Goal: Task Accomplishment & Management: Complete application form

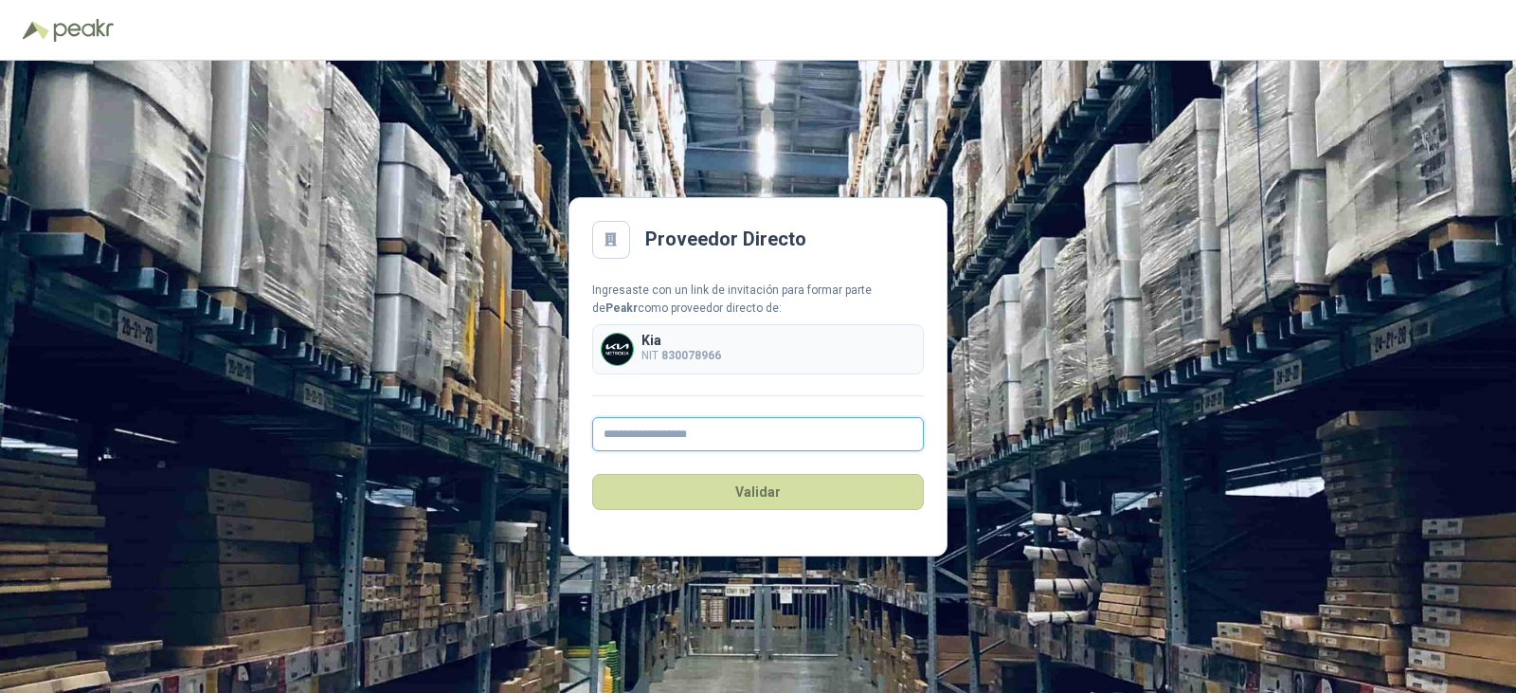
click at [671, 421] on input "text" at bounding box center [758, 434] width 332 height 34
click at [669, 427] on input "text" at bounding box center [758, 434] width 332 height 34
click at [677, 433] on input "text" at bounding box center [758, 434] width 332 height 34
type input "**********"
click at [674, 495] on button "Validar" at bounding box center [758, 492] width 332 height 36
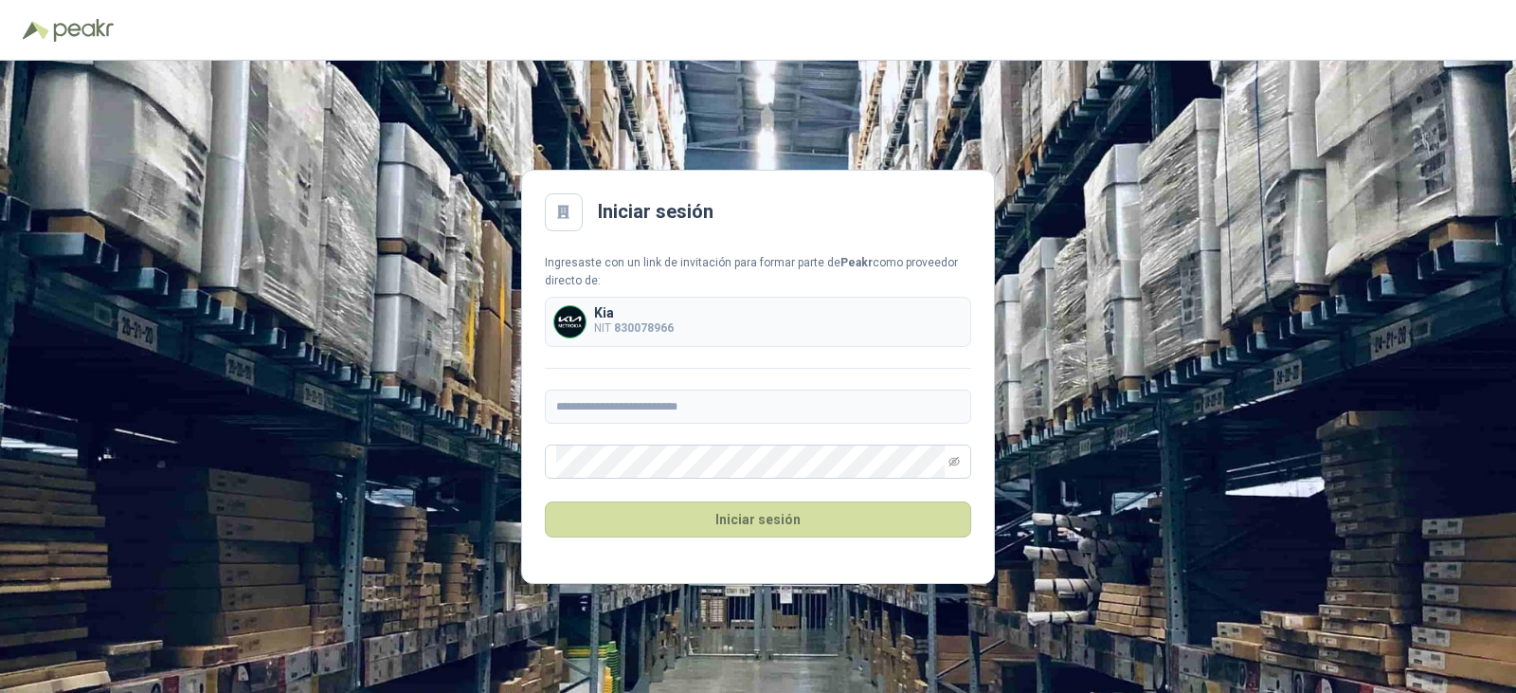
click at [582, 208] on div at bounding box center [564, 212] width 38 height 38
click at [555, 215] on icon at bounding box center [563, 212] width 17 height 17
click at [956, 460] on icon "eye-invisible" at bounding box center [953, 461] width 11 height 9
click at [570, 476] on form "**********" at bounding box center [758, 407] width 426 height 307
click at [831, 522] on button "Iniciar sesión" at bounding box center [758, 519] width 426 height 36
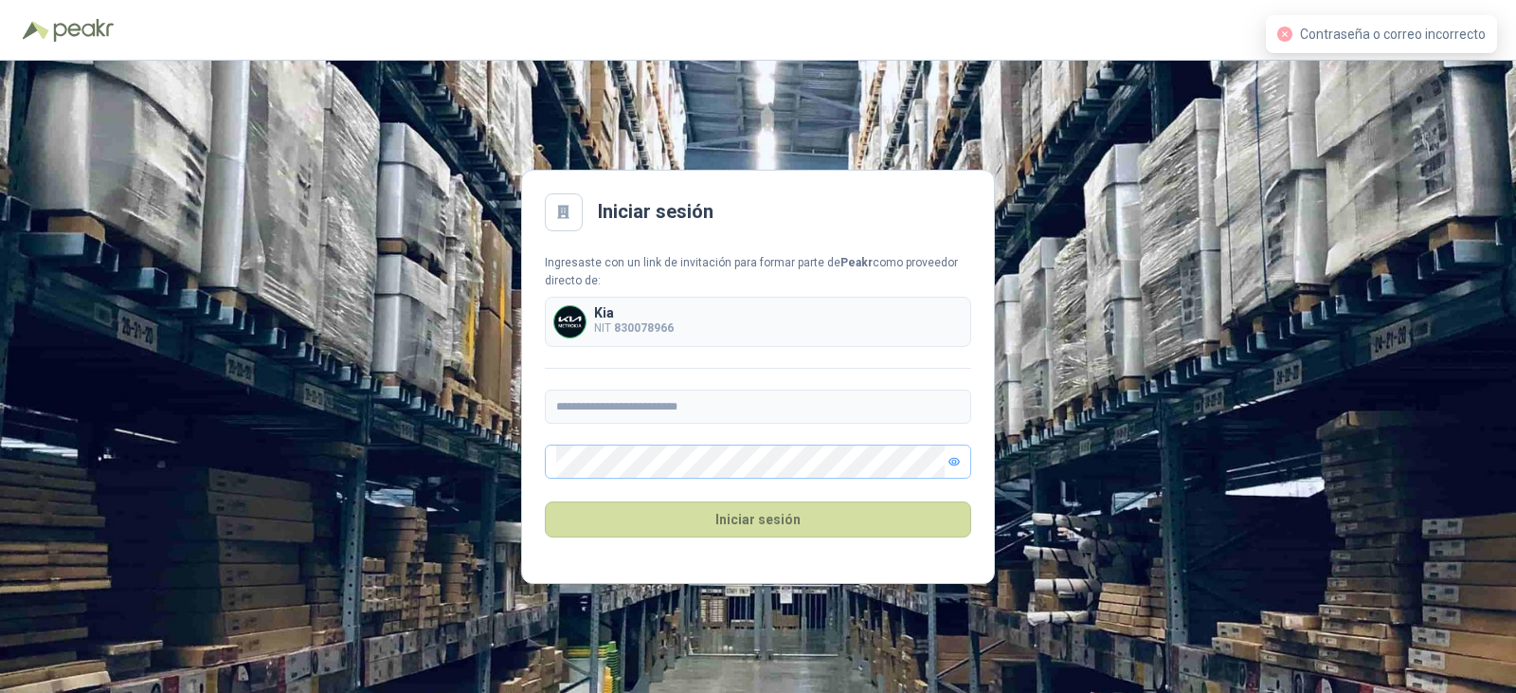
click at [1351, 41] on span "Contraseña o correo incorrecto" at bounding box center [1393, 34] width 186 height 15
click at [47, 31] on img at bounding box center [36, 30] width 27 height 19
click at [74, 29] on img at bounding box center [83, 30] width 61 height 23
drag, startPoint x: 96, startPoint y: 26, endPoint x: 85, endPoint y: 27, distance: 10.5
click at [96, 25] on img at bounding box center [83, 30] width 61 height 23
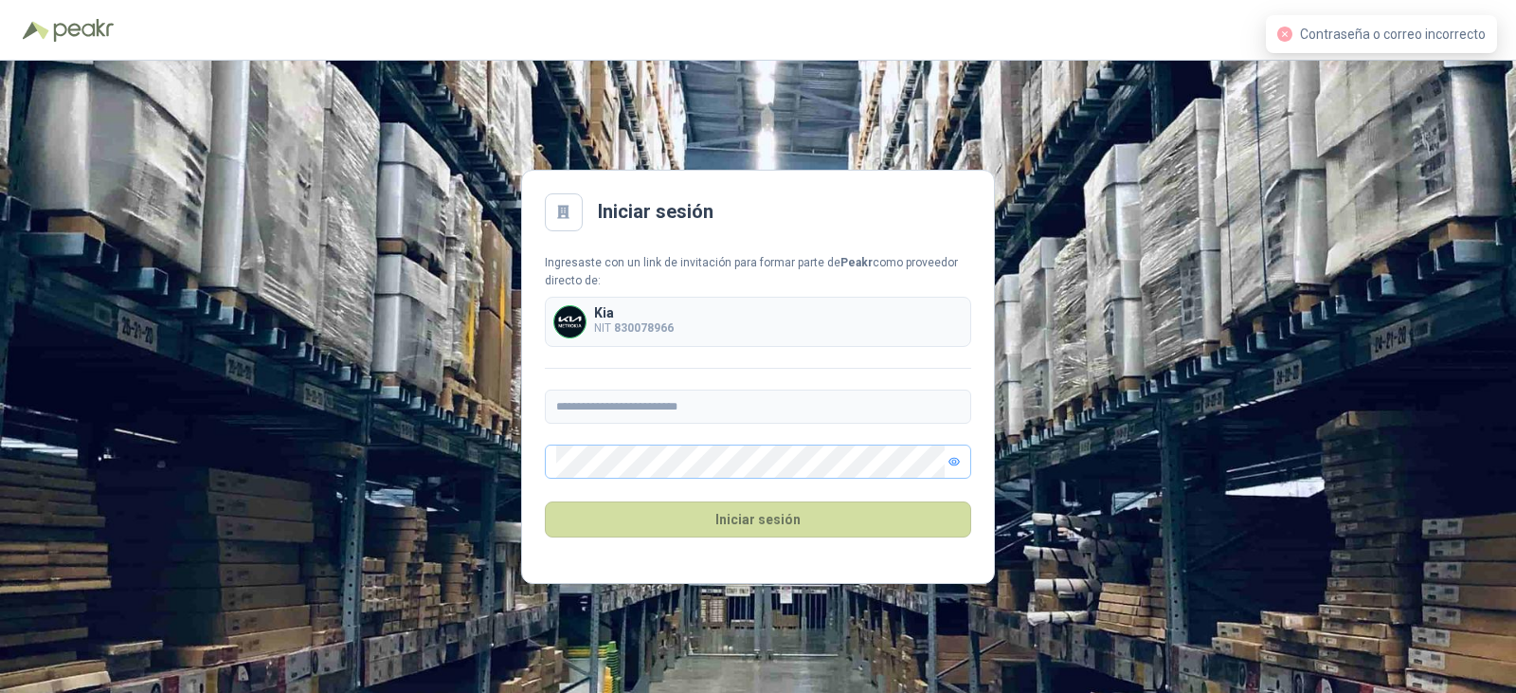
click at [2, 33] on header at bounding box center [758, 30] width 1516 height 61
click at [37, 27] on img at bounding box center [36, 30] width 27 height 19
click at [41, 25] on img at bounding box center [36, 30] width 27 height 19
click at [164, 22] on div at bounding box center [758, 29] width 1471 height 29
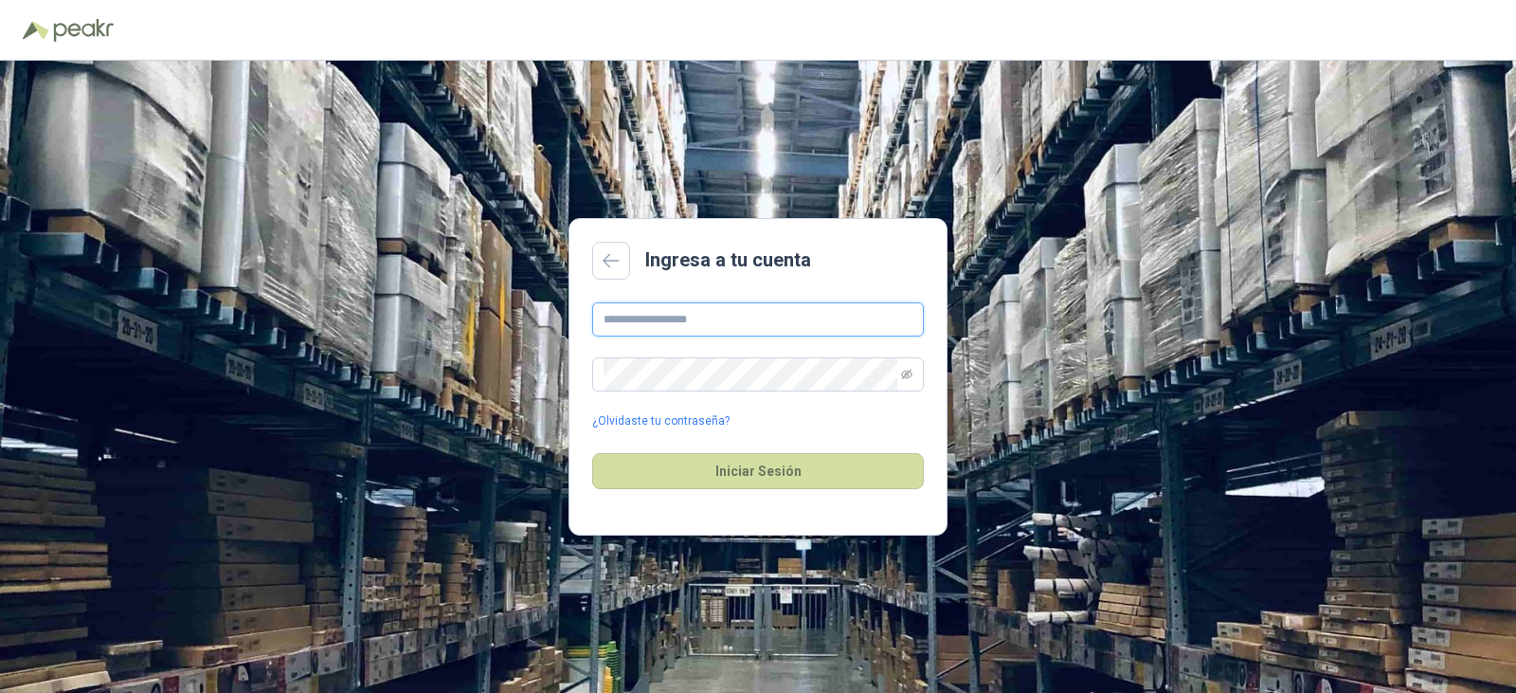
click at [697, 316] on input "text" at bounding box center [758, 319] width 332 height 34
type input "**********"
drag, startPoint x: 663, startPoint y: 410, endPoint x: 659, endPoint y: 421, distance: 11.4
click at [659, 421] on div "**********" at bounding box center [758, 366] width 332 height 128
click at [659, 421] on link "¿Olvidaste tu contraseña?" at bounding box center [660, 421] width 137 height 18
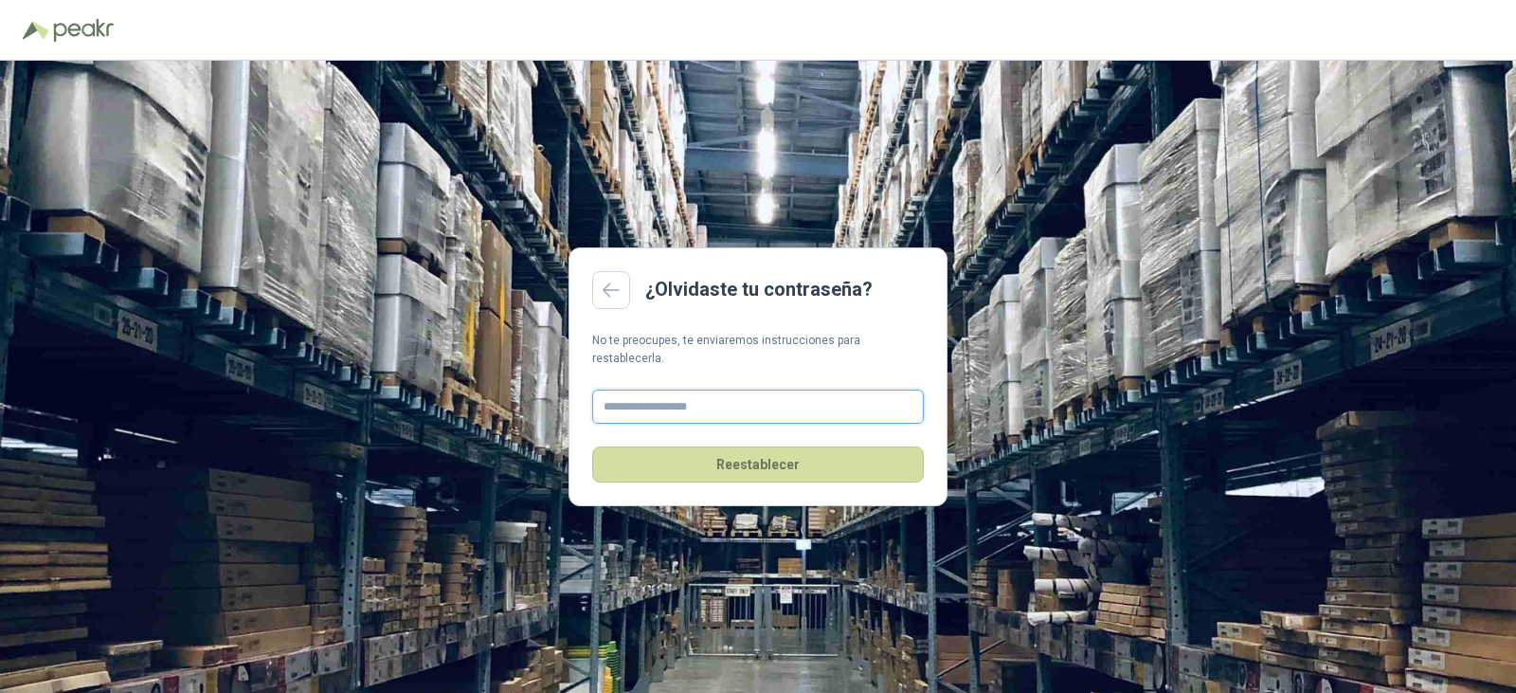
click at [623, 392] on input "text" at bounding box center [758, 406] width 332 height 34
type input "**********"
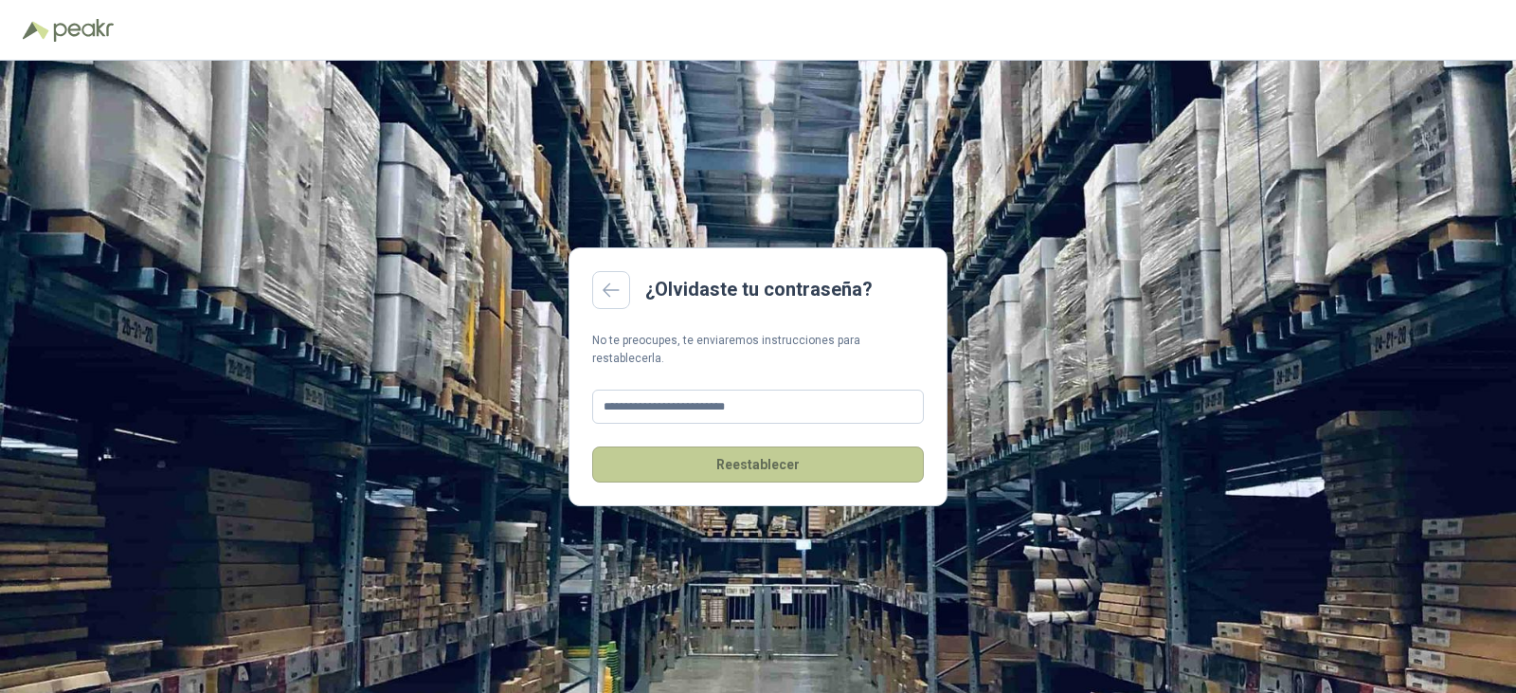
click at [719, 449] on button "Reestablecer" at bounding box center [758, 464] width 332 height 36
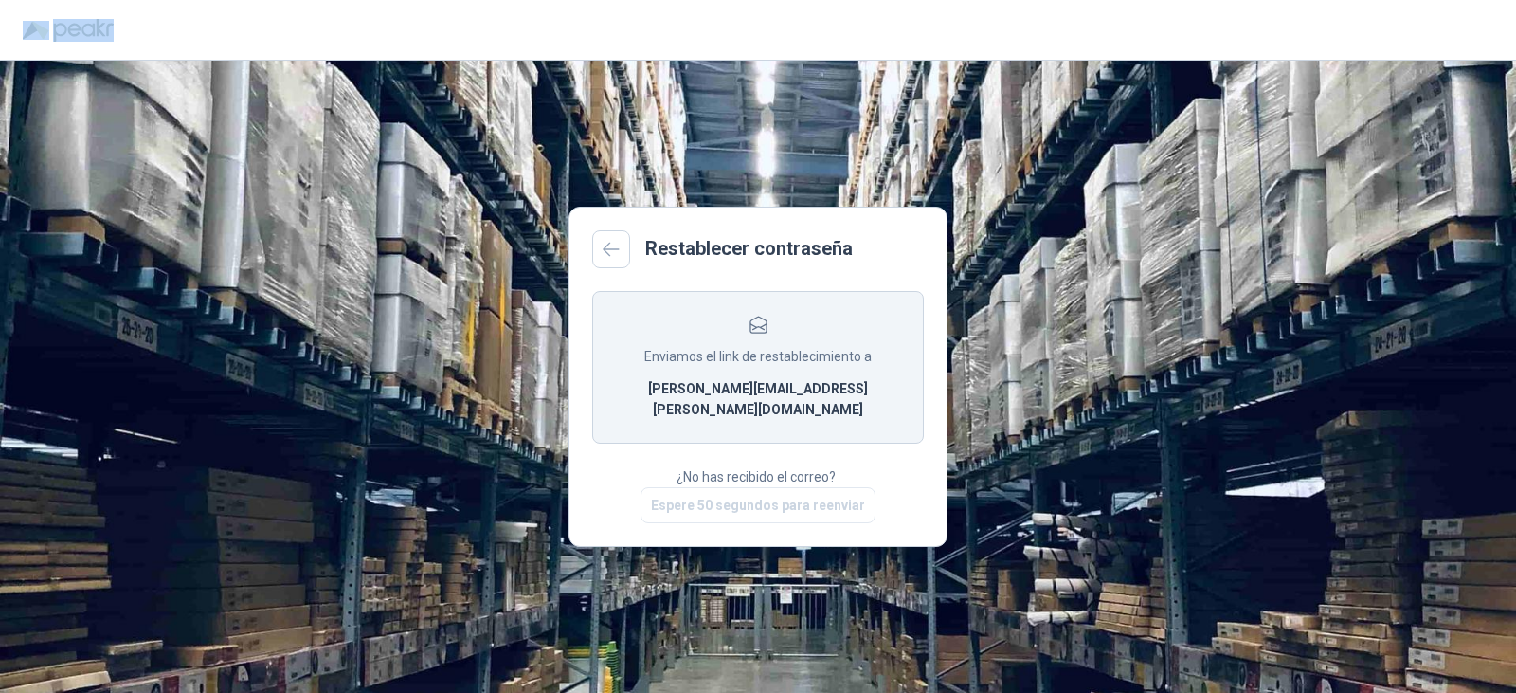
drag, startPoint x: 120, startPoint y: 26, endPoint x: 19, endPoint y: 20, distance: 101.5
click at [19, 20] on header at bounding box center [758, 30] width 1516 height 61
copy img
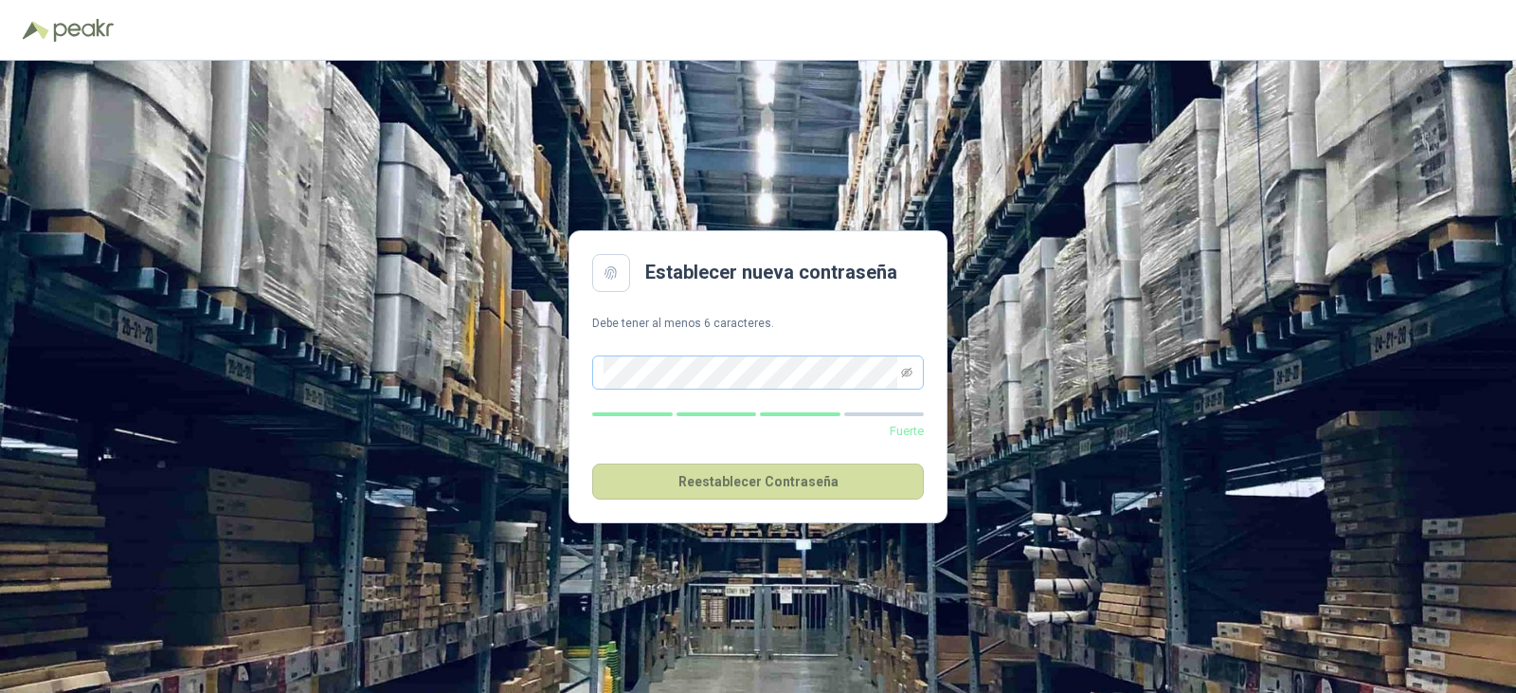
drag, startPoint x: 930, startPoint y: 376, endPoint x: 917, endPoint y: 377, distance: 13.3
click at [928, 376] on main "Establecer nueva contraseña Debe tener al menos 6 caracteres. Fuerte Reestablec…" at bounding box center [758, 376] width 379 height 293
click at [917, 377] on span at bounding box center [758, 372] width 332 height 34
click at [912, 370] on span at bounding box center [758, 372] width 332 height 34
click at [905, 373] on icon "eye-invisible" at bounding box center [906, 371] width 11 height 9
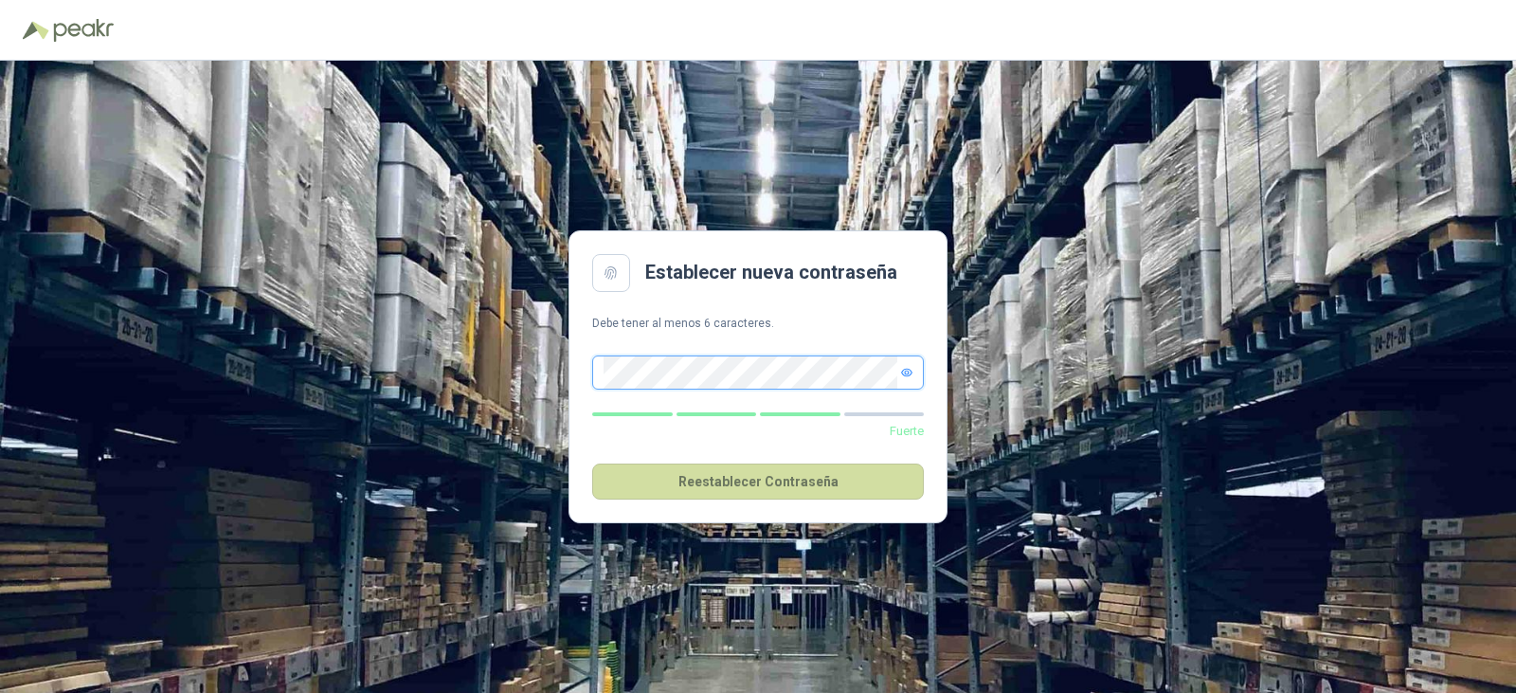
click at [598, 386] on span at bounding box center [758, 372] width 332 height 34
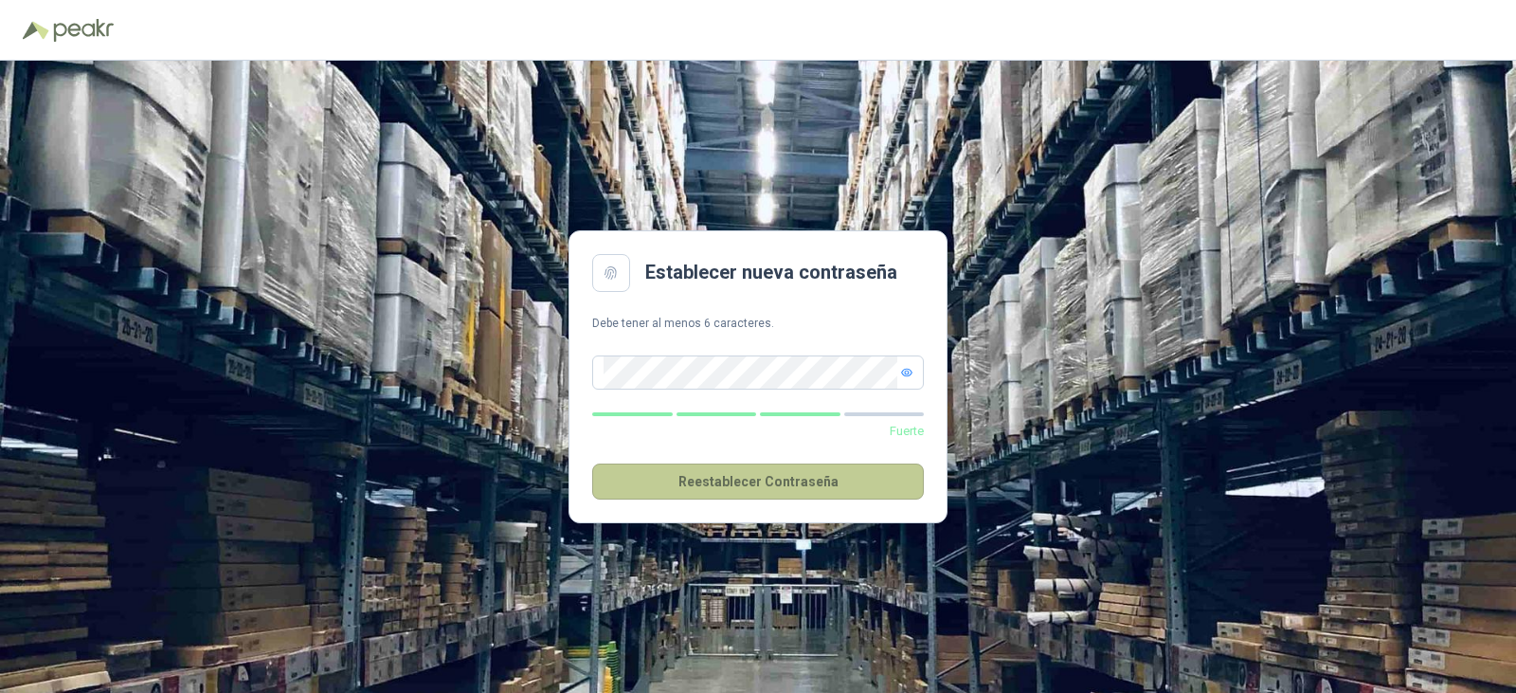
click at [702, 472] on button "Reestablecer Contraseña" at bounding box center [758, 481] width 332 height 36
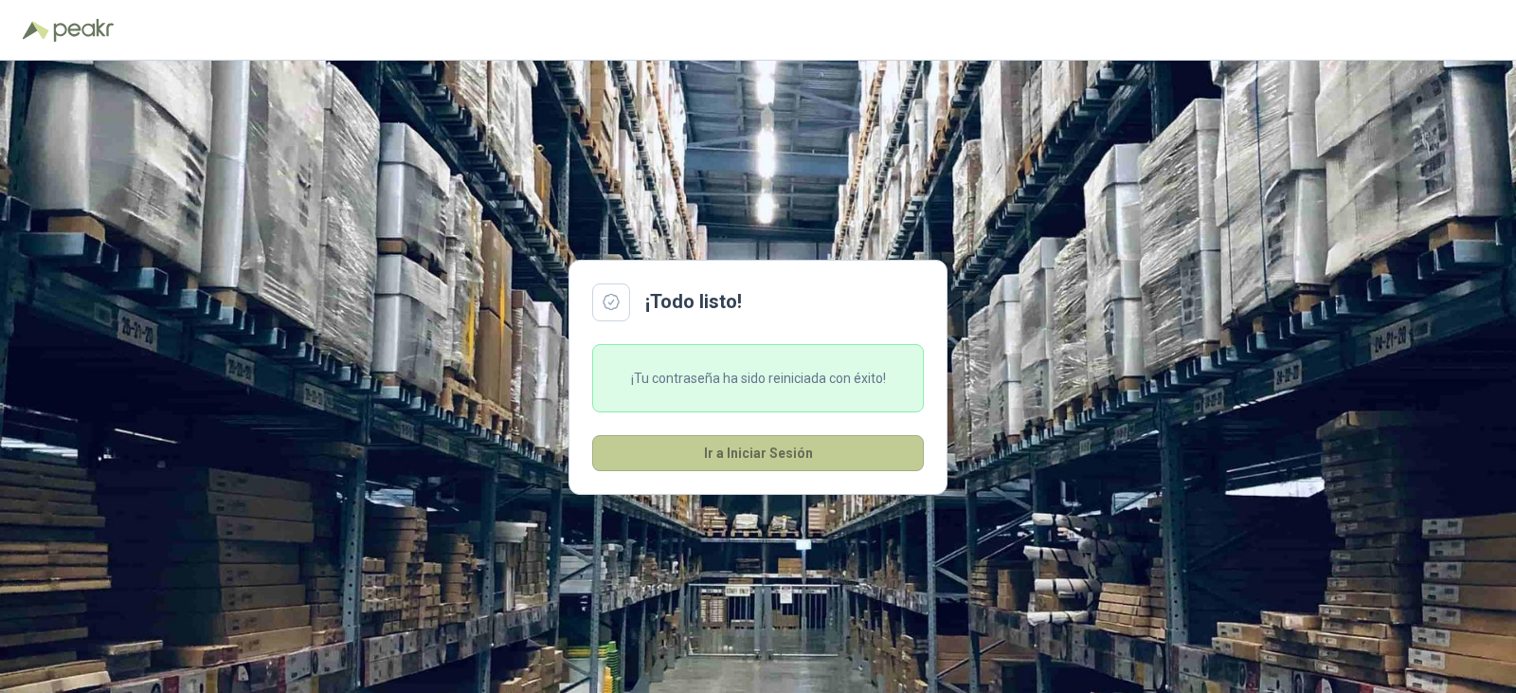
click at [857, 445] on button "Ir a Iniciar Sesión" at bounding box center [758, 453] width 332 height 36
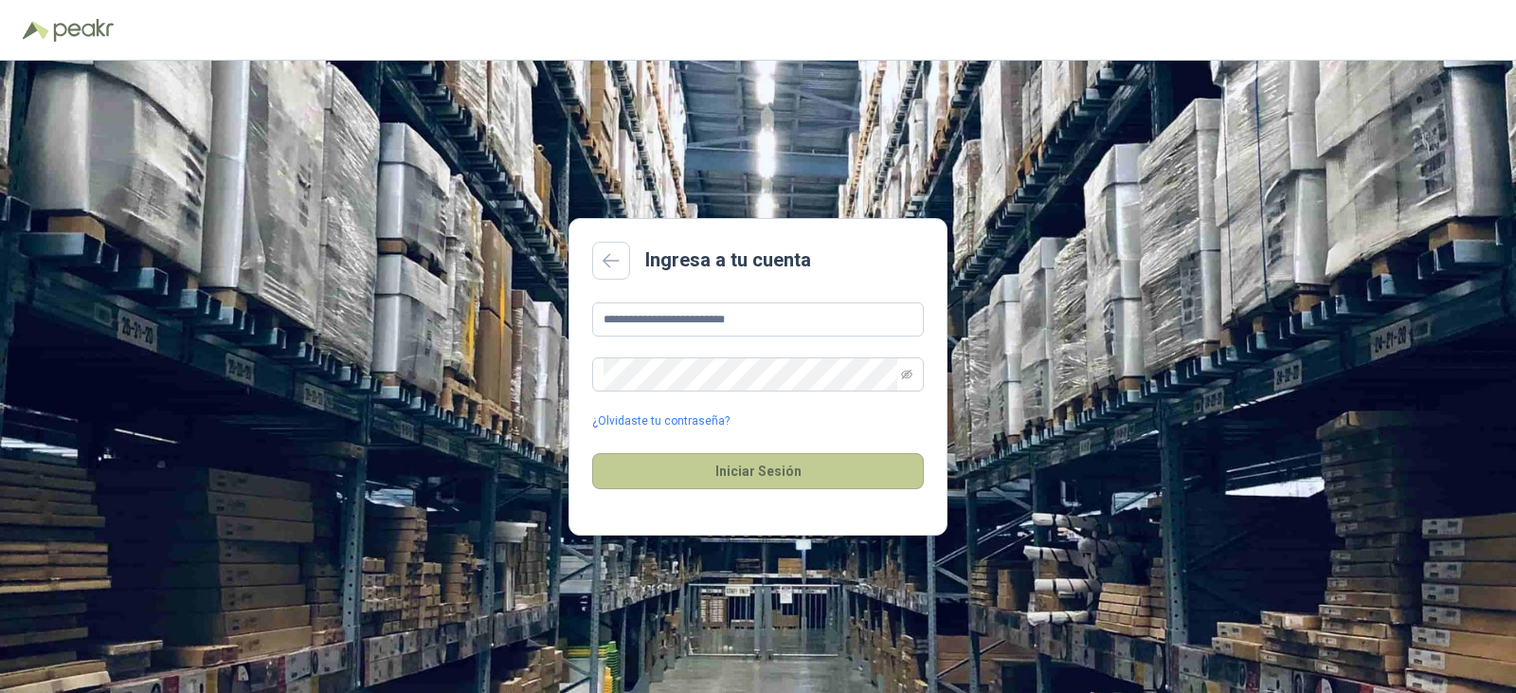
click at [718, 476] on button "Iniciar Sesión" at bounding box center [758, 471] width 332 height 36
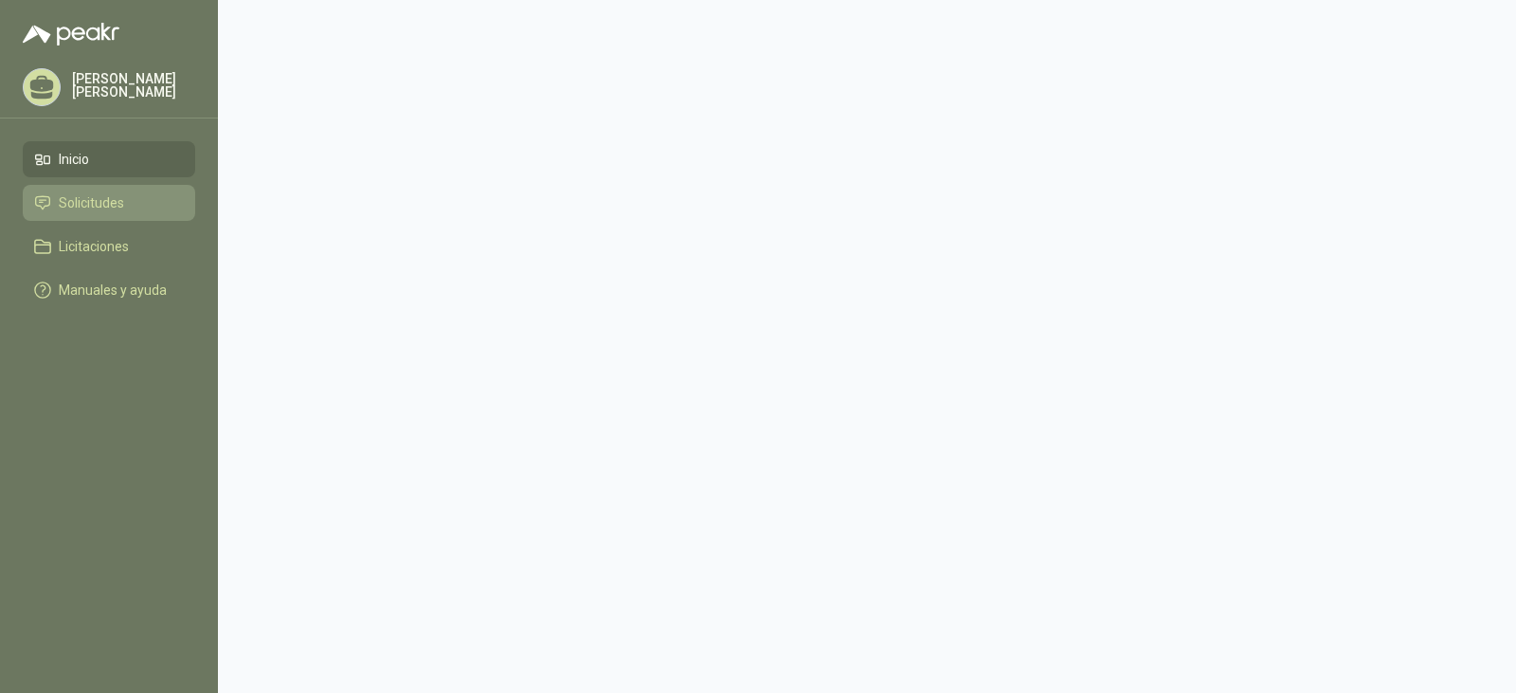
click at [92, 199] on span "Solicitudes" at bounding box center [91, 202] width 65 height 21
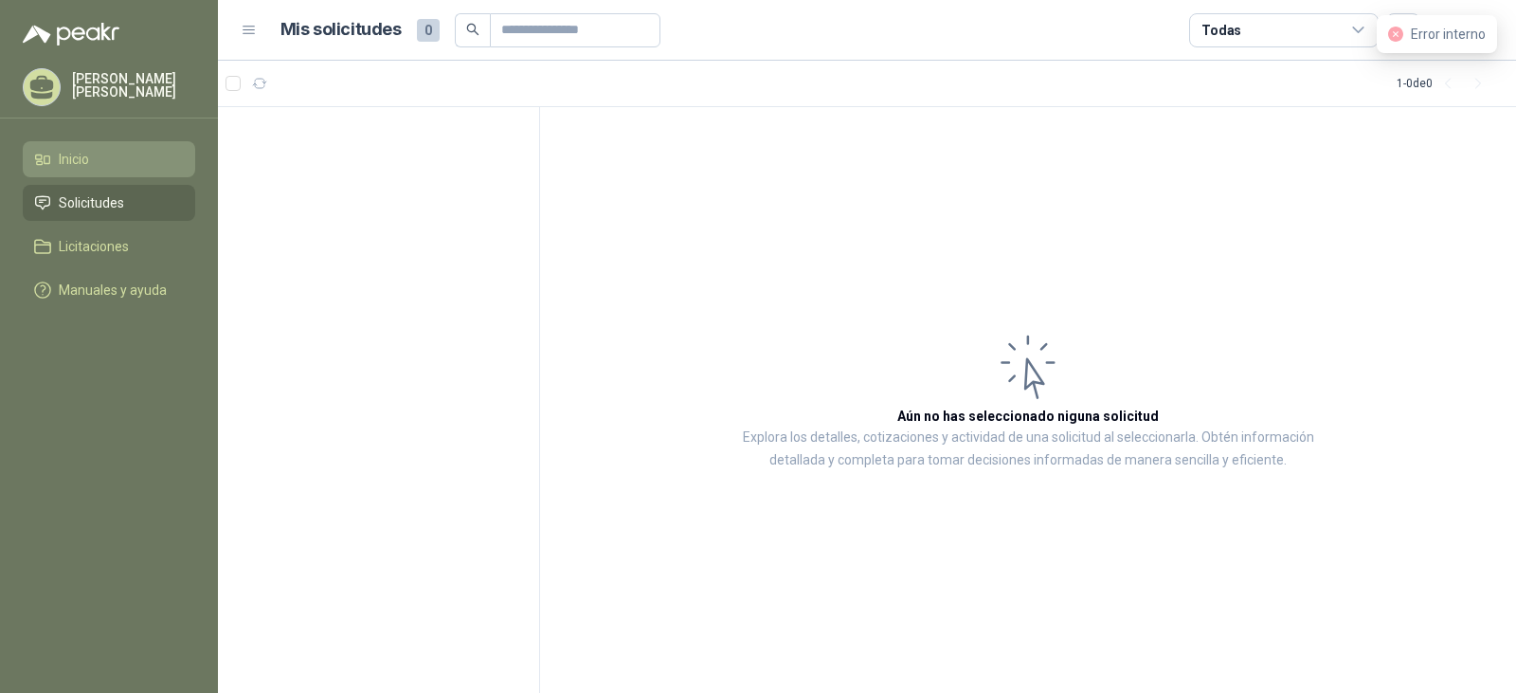
click at [110, 163] on li "Inicio" at bounding box center [109, 159] width 150 height 21
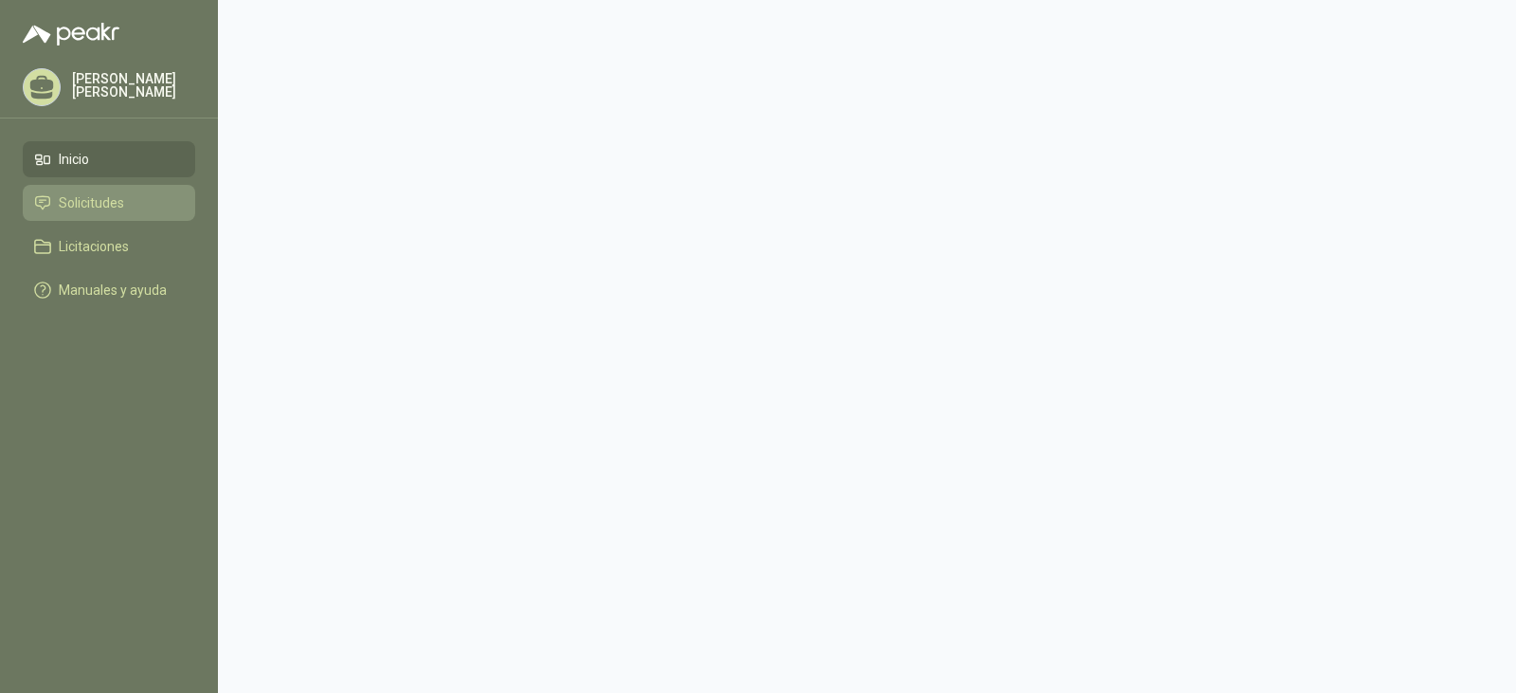
click at [130, 212] on li "Solicitudes" at bounding box center [109, 202] width 150 height 21
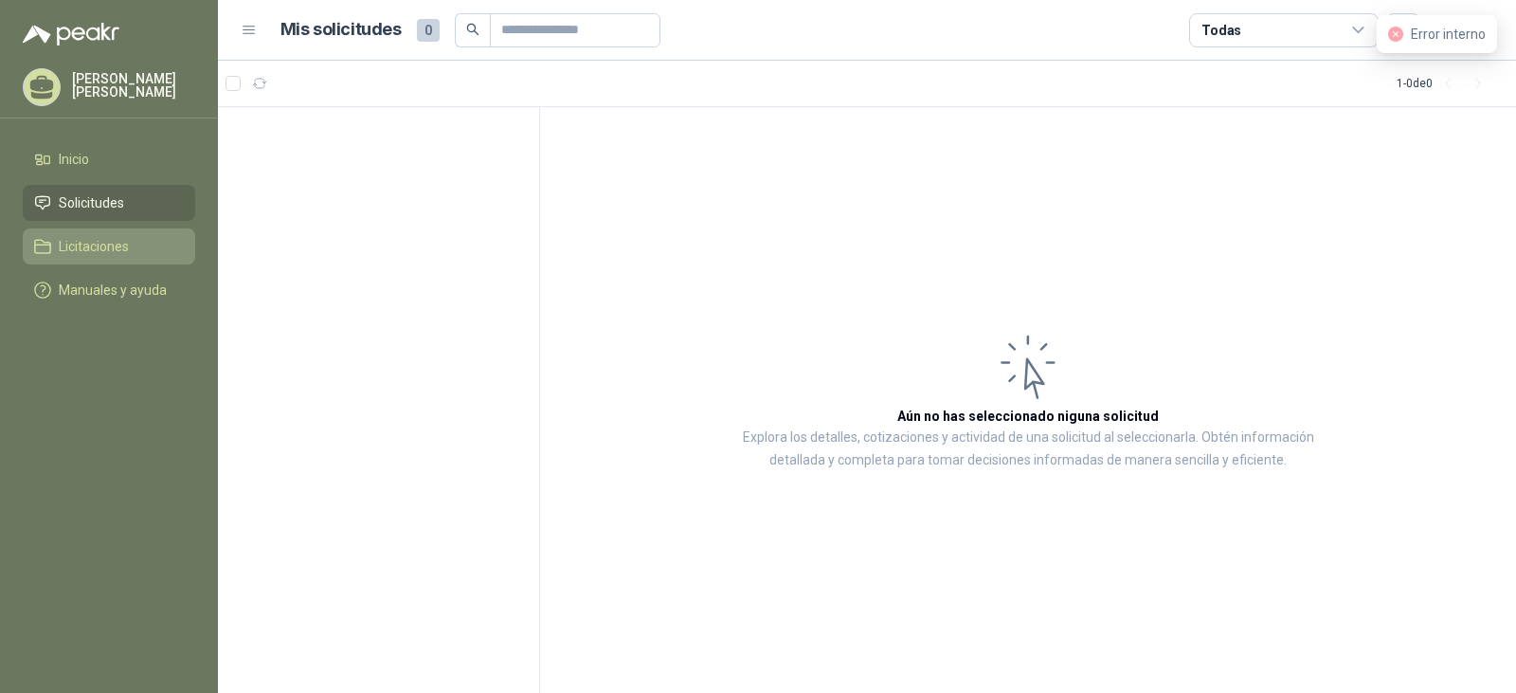
click at [96, 249] on span "Licitaciones" at bounding box center [94, 246] width 70 height 21
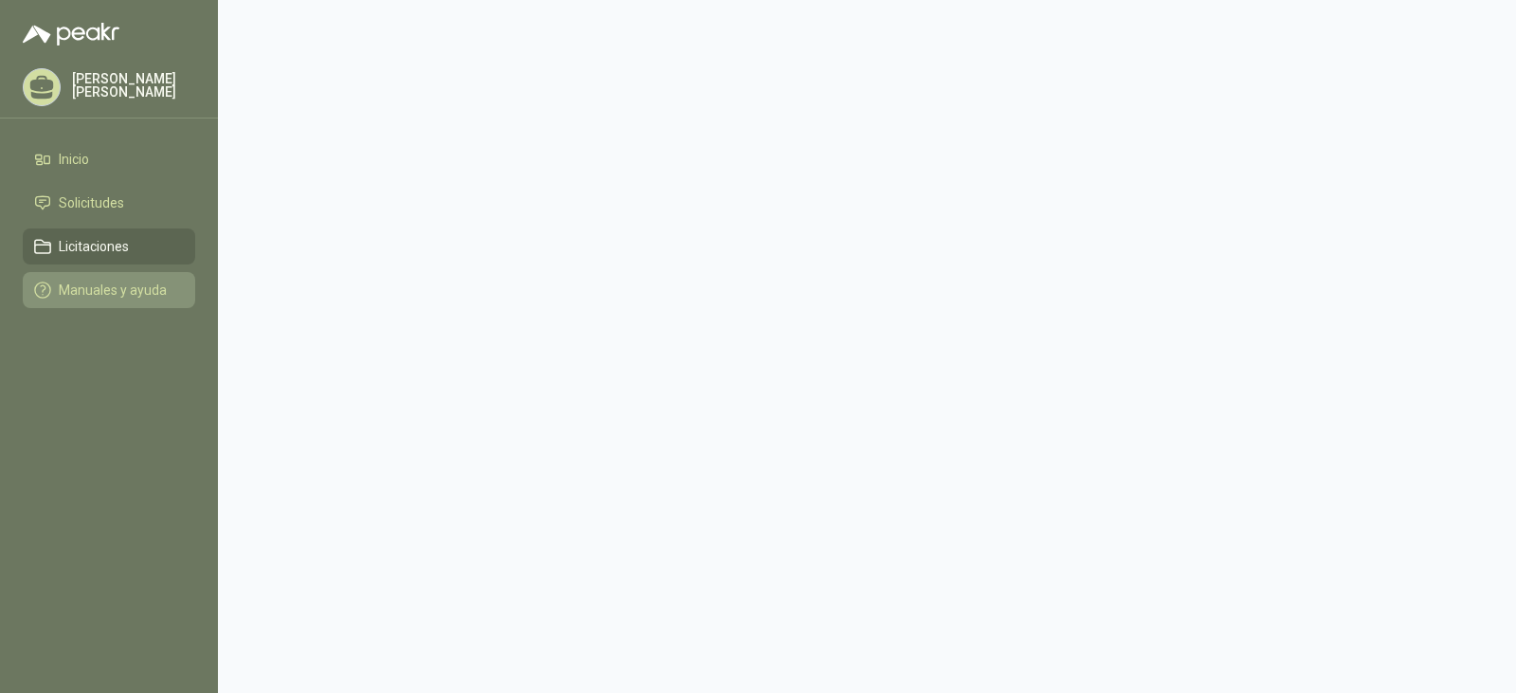
click at [97, 293] on span "Manuales y ayuda" at bounding box center [113, 290] width 108 height 21
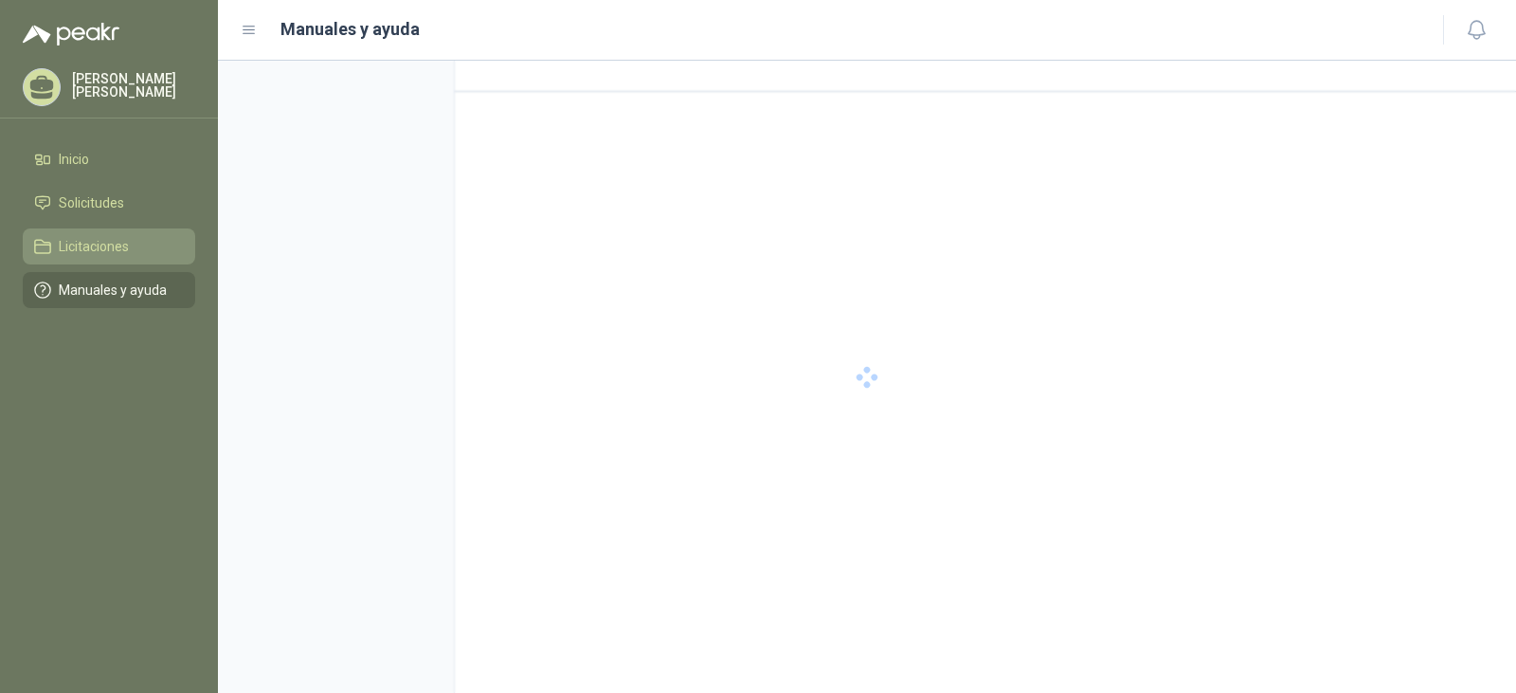
click at [99, 249] on span "Licitaciones" at bounding box center [94, 246] width 70 height 21
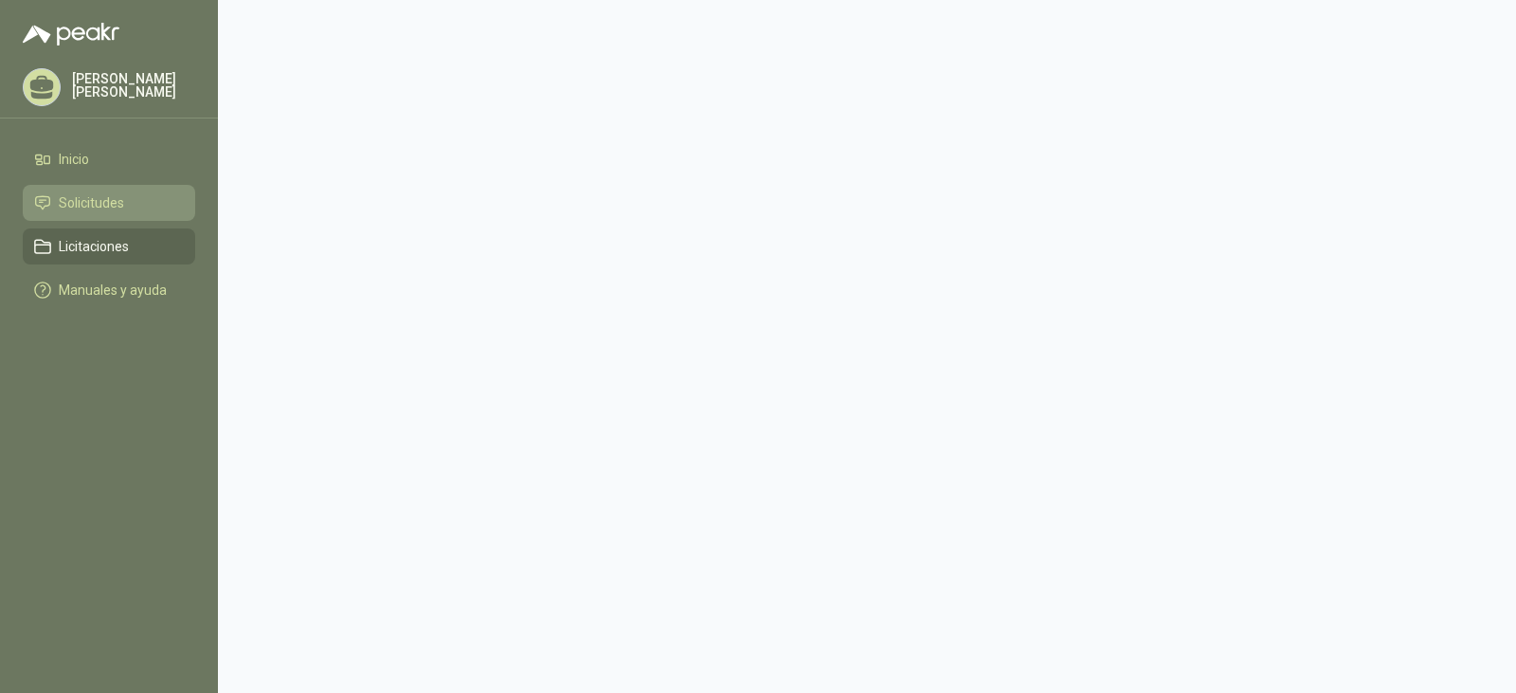
click at [105, 195] on span "Solicitudes" at bounding box center [91, 202] width 65 height 21
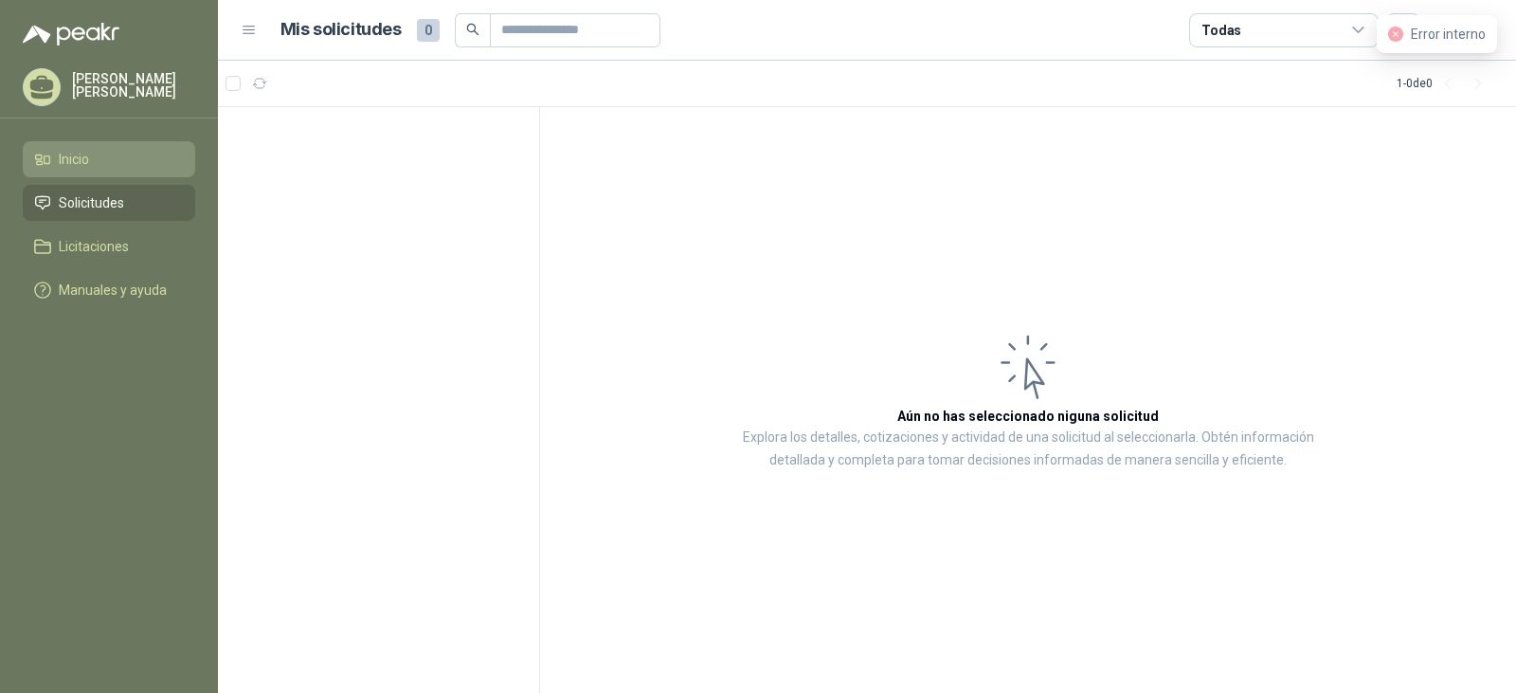
click at [102, 156] on li "Inicio" at bounding box center [109, 159] width 150 height 21
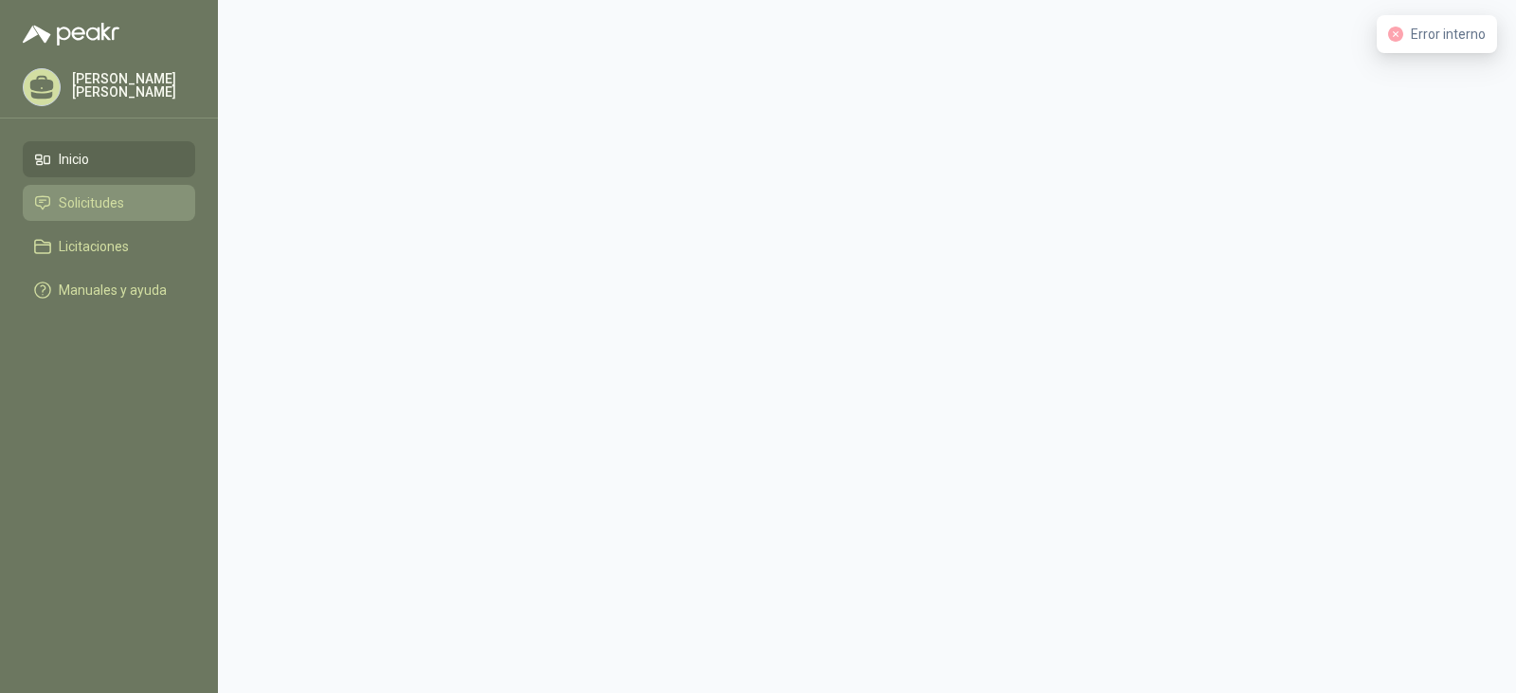
click at [148, 209] on li "Solicitudes" at bounding box center [109, 202] width 150 height 21
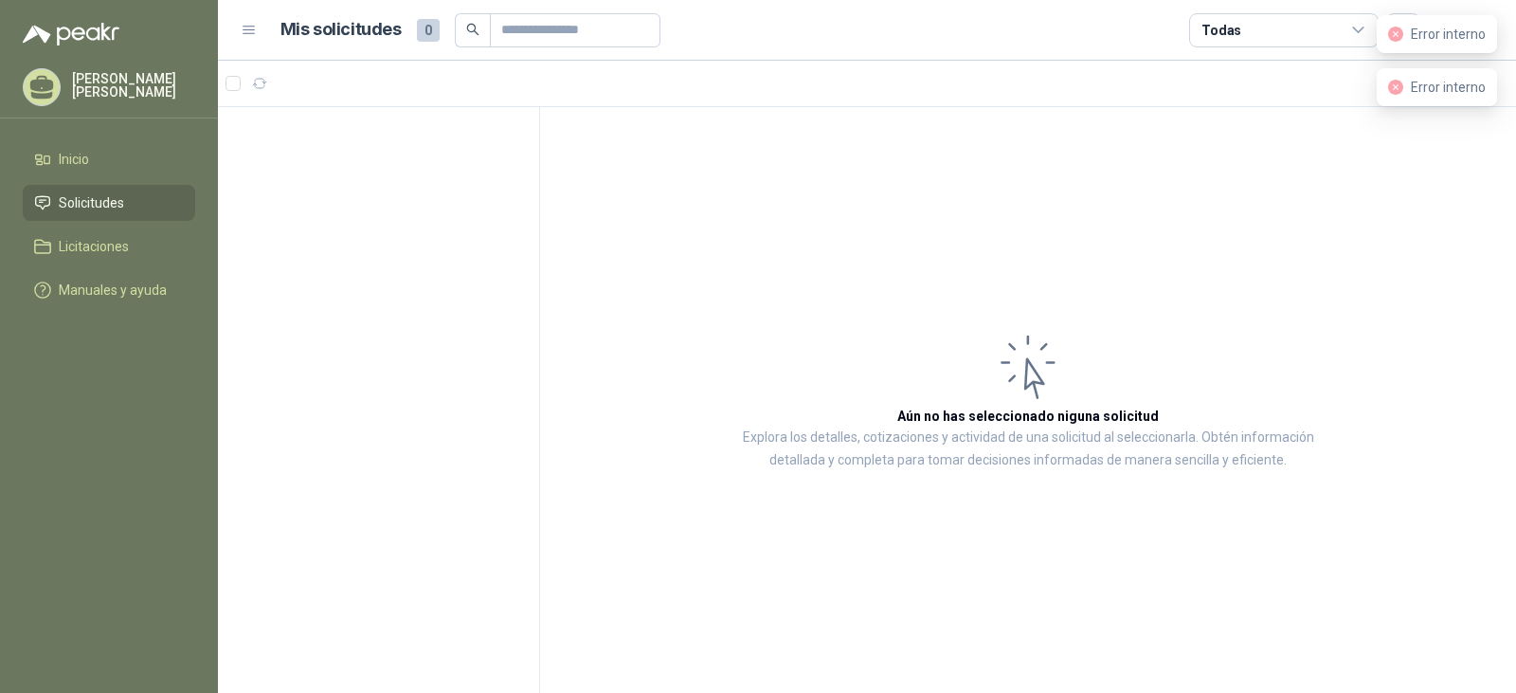
click at [334, 25] on h1 "Mis solicitudes" at bounding box center [340, 29] width 121 height 27
click at [244, 26] on icon at bounding box center [249, 30] width 17 height 17
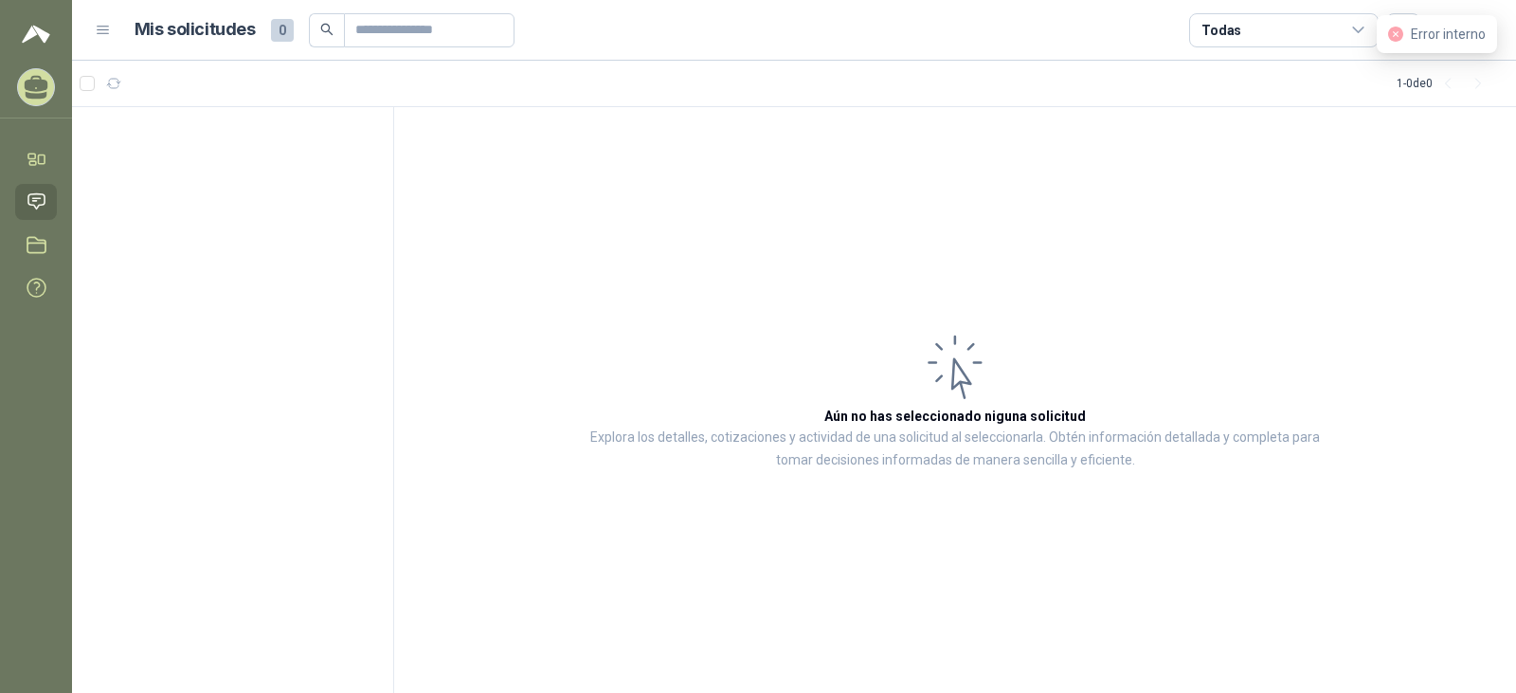
click at [283, 32] on span "0" at bounding box center [282, 30] width 23 height 23
click at [42, 163] on icon at bounding box center [37, 159] width 20 height 20
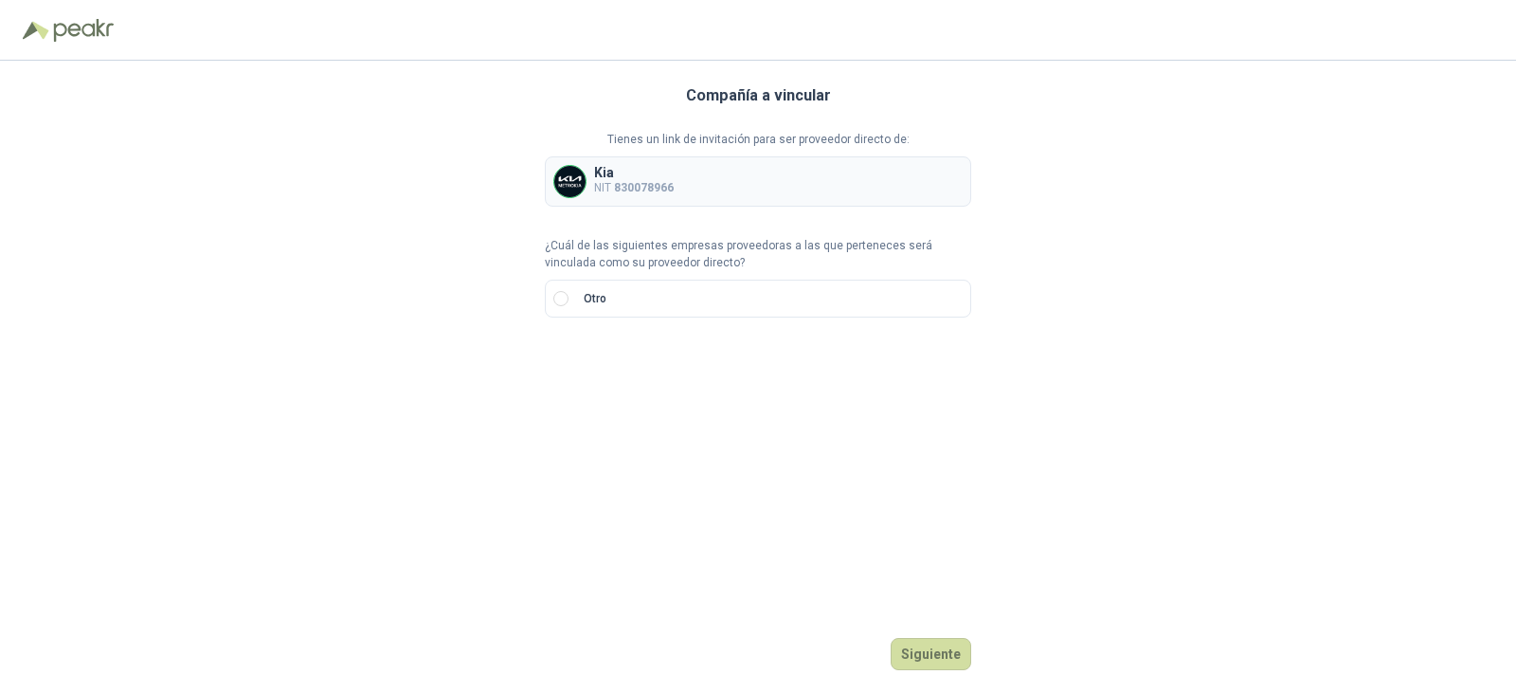
click at [651, 168] on p "Kia" at bounding box center [634, 172] width 80 height 13
click at [646, 186] on b "830078966" at bounding box center [644, 187] width 60 height 13
click at [948, 646] on button "Siguiente" at bounding box center [931, 654] width 81 height 32
click at [575, 180] on img at bounding box center [569, 181] width 31 height 31
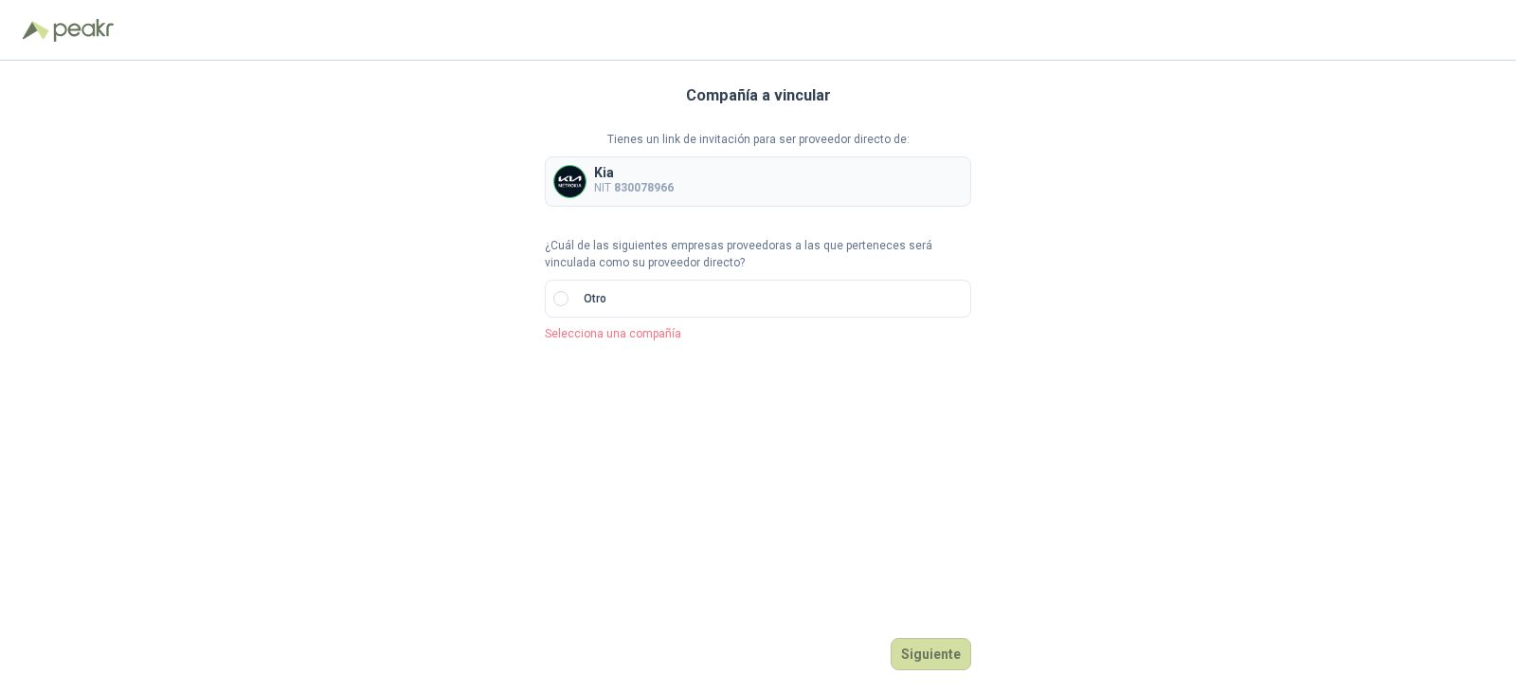
click at [575, 180] on img at bounding box center [569, 181] width 31 height 31
click at [601, 174] on p "Kia" at bounding box center [634, 172] width 80 height 13
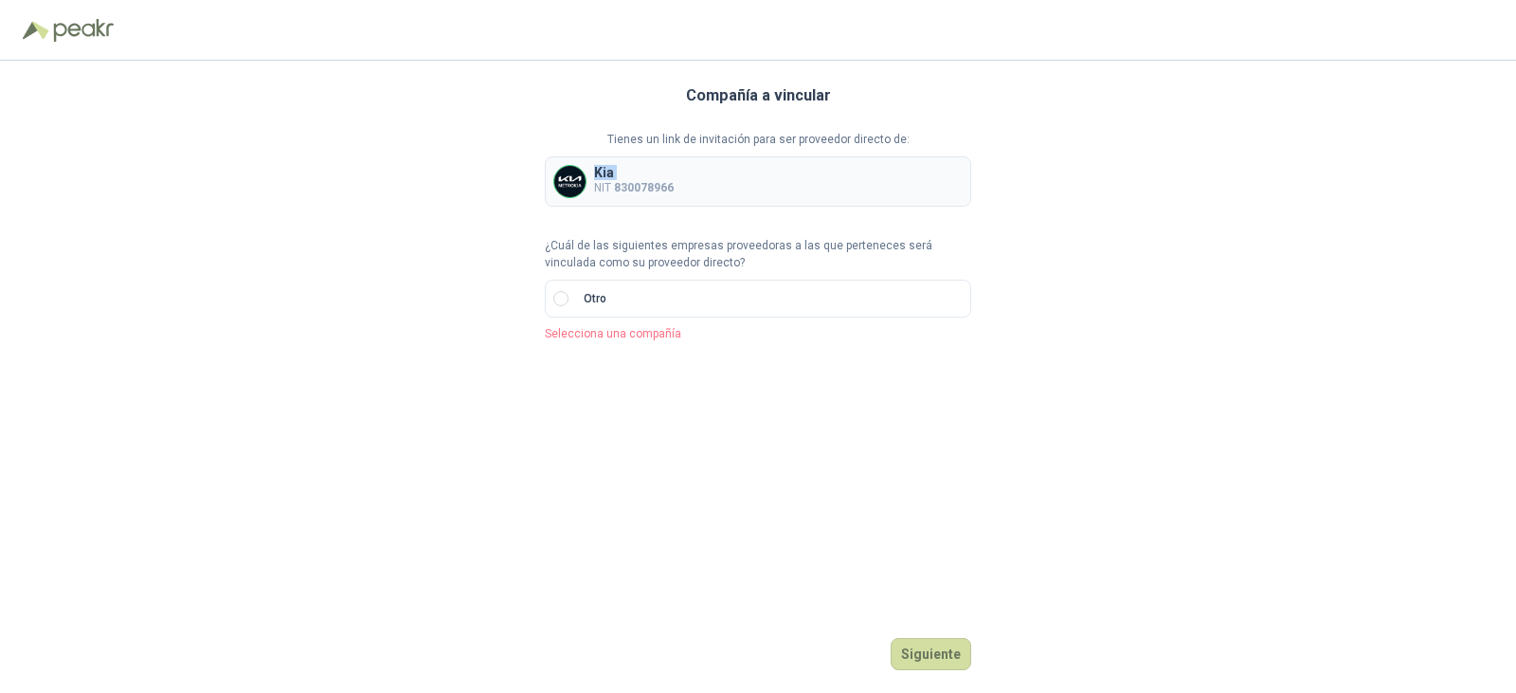
click at [567, 185] on img at bounding box center [569, 181] width 31 height 31
click at [555, 185] on img at bounding box center [569, 181] width 31 height 31
click at [565, 182] on img at bounding box center [569, 181] width 31 height 31
drag, startPoint x: 727, startPoint y: 360, endPoint x: 683, endPoint y: 360, distance: 43.6
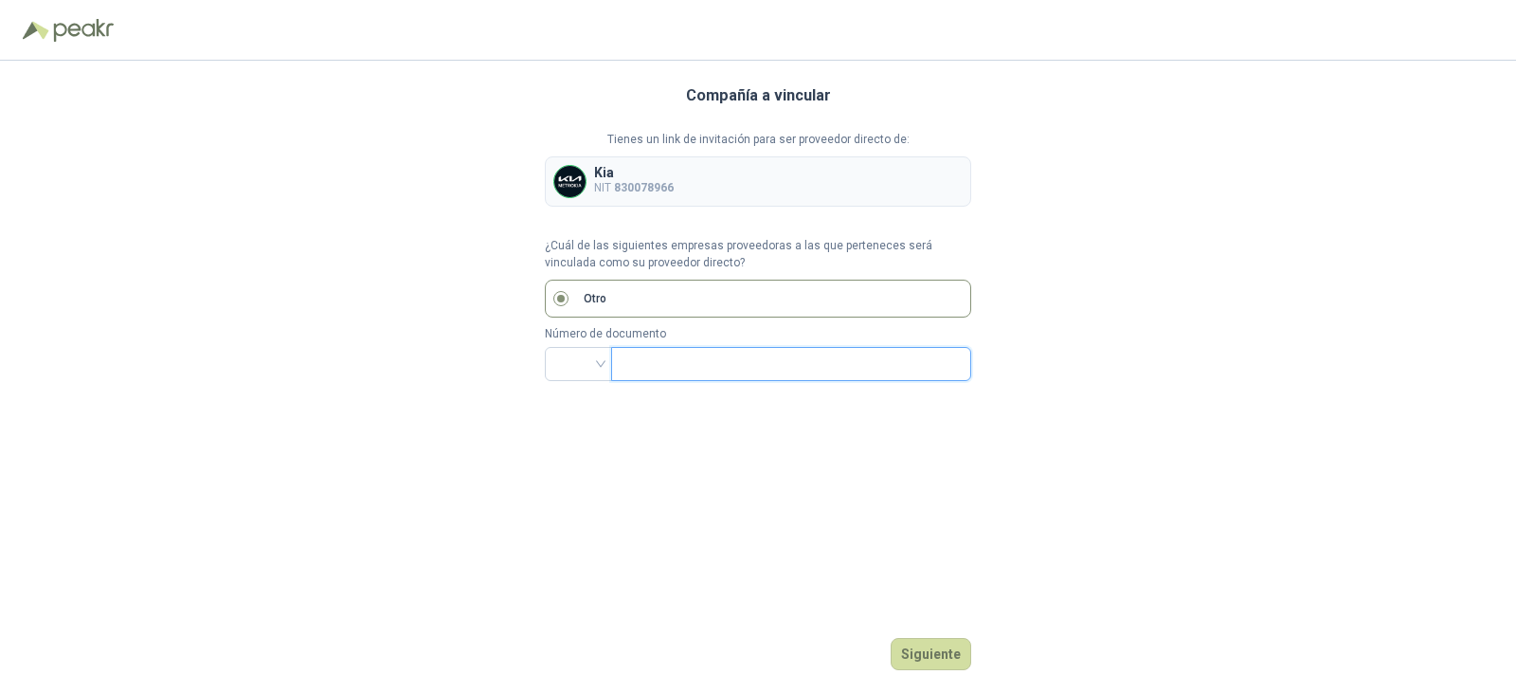
click at [727, 360] on input "text" at bounding box center [790, 364] width 334 height 32
click at [610, 367] on div at bounding box center [578, 364] width 67 height 34
click at [588, 362] on input "search" at bounding box center [578, 362] width 45 height 28
click at [587, 363] on input "search" at bounding box center [578, 362] width 45 height 28
click at [572, 465] on div "NIT" at bounding box center [578, 464] width 37 height 21
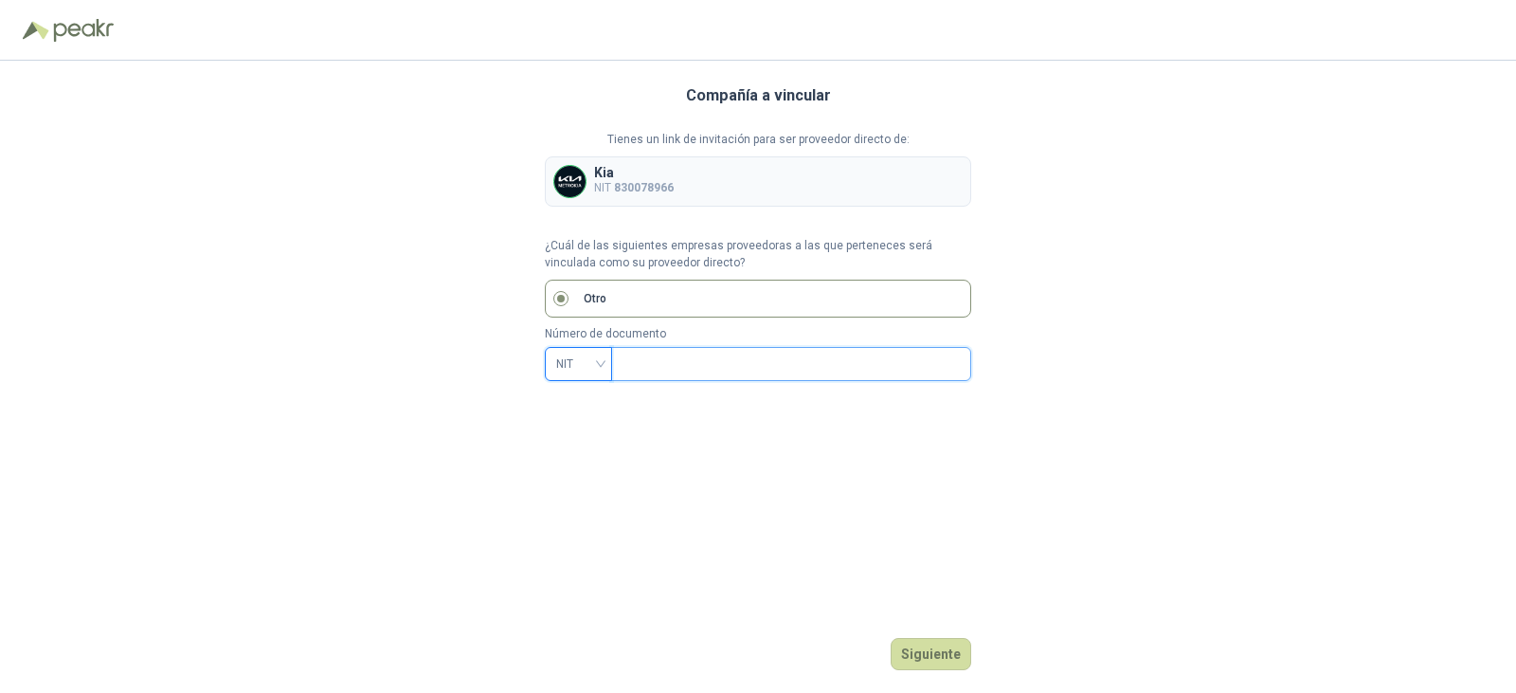
click at [666, 367] on input "text" at bounding box center [790, 364] width 334 height 32
click at [942, 650] on button "Siguiente" at bounding box center [931, 654] width 81 height 32
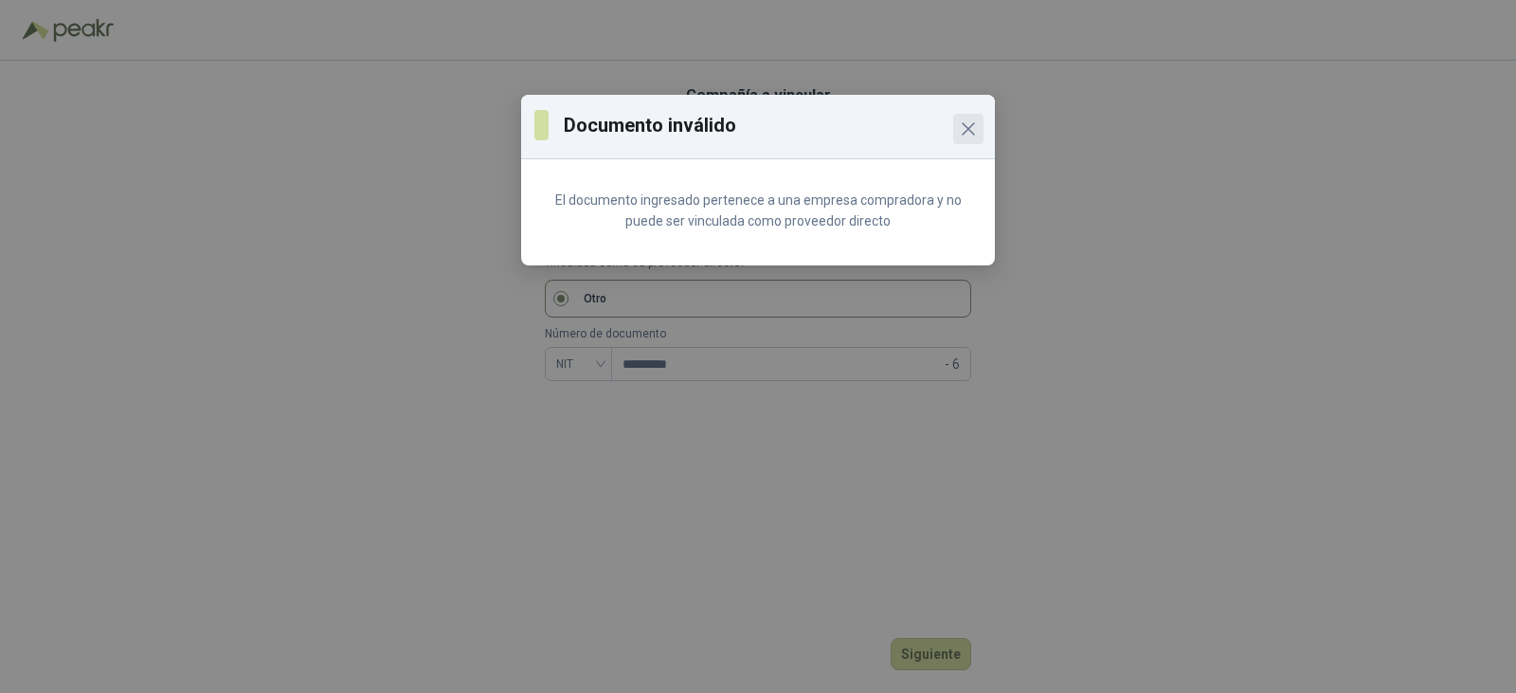
click at [974, 135] on icon "Close" at bounding box center [968, 128] width 11 height 11
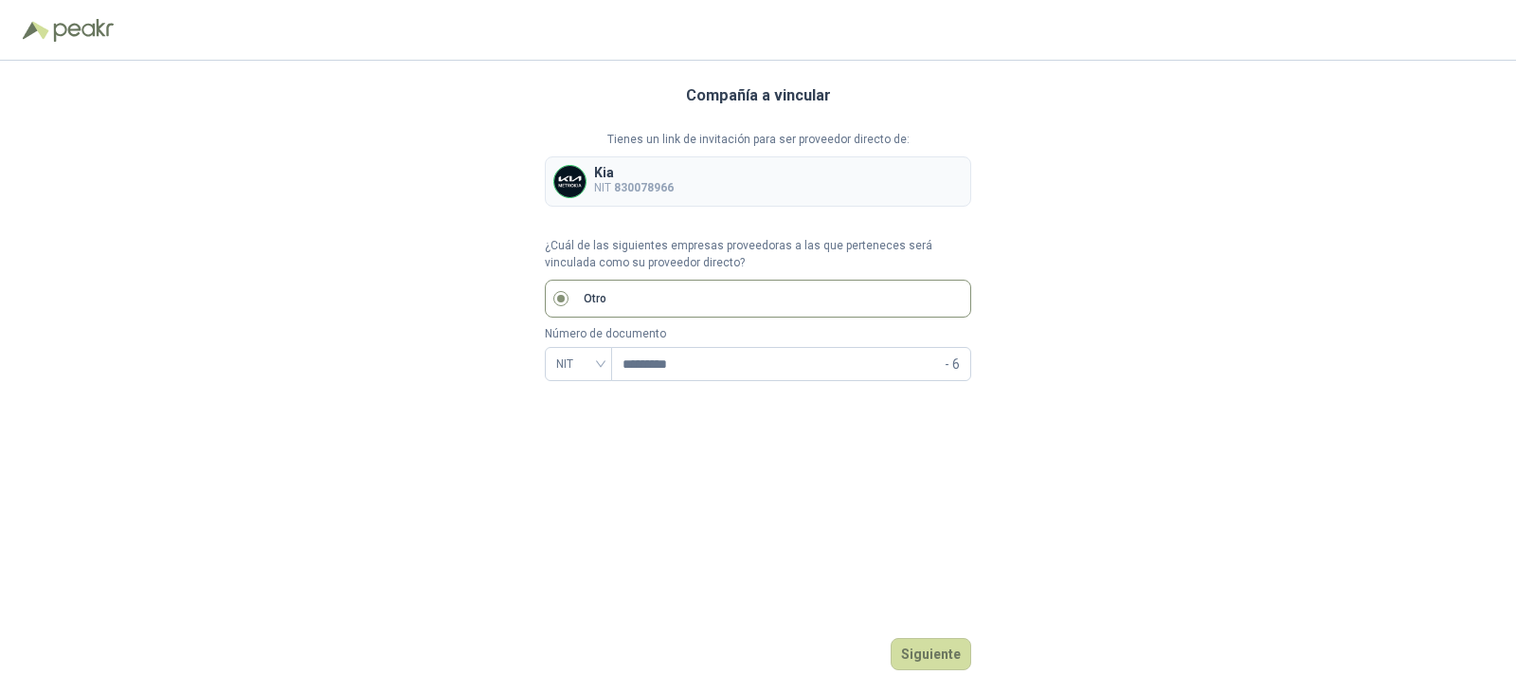
click at [765, 173] on div "Kia NIT 830078966" at bounding box center [758, 181] width 426 height 50
click at [657, 181] on b "830078966" at bounding box center [644, 187] width 60 height 13
click at [561, 183] on img at bounding box center [569, 181] width 31 height 31
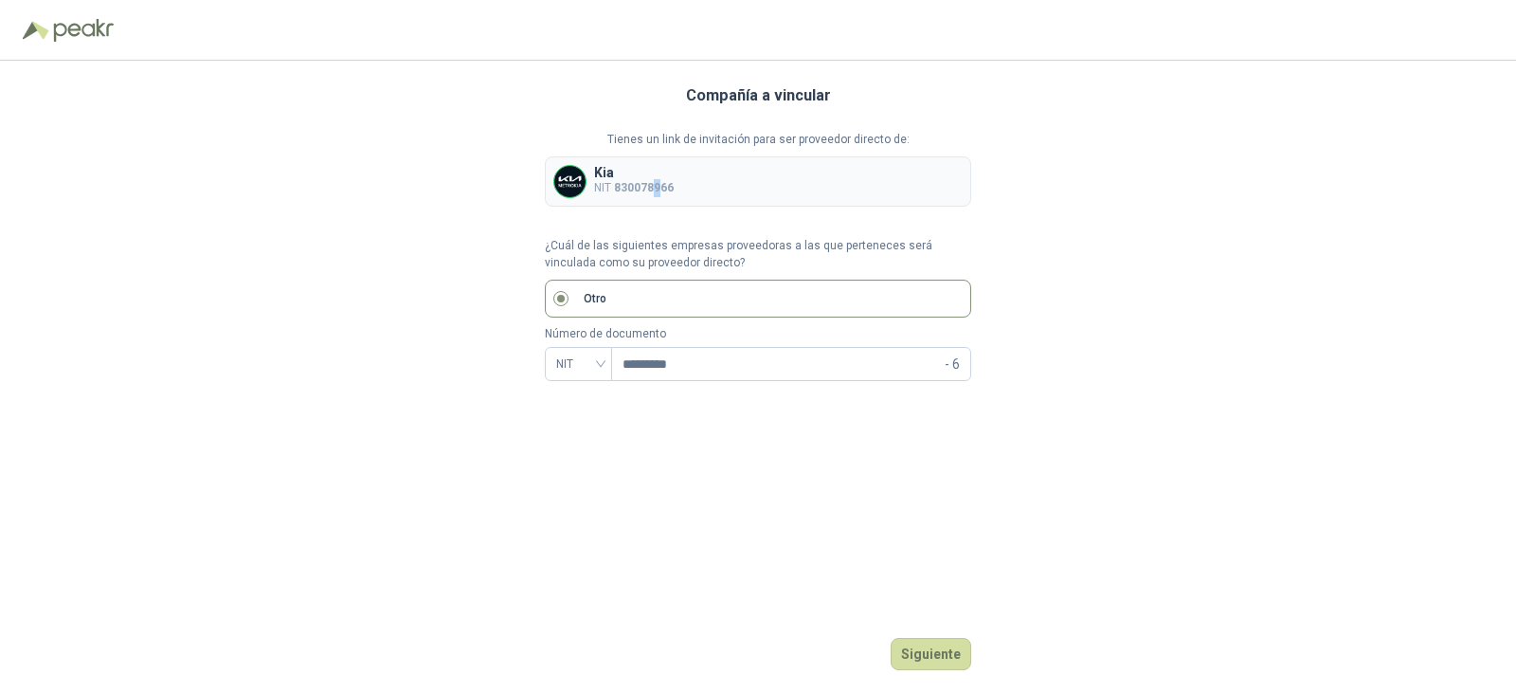
click at [561, 183] on img at bounding box center [569, 181] width 31 height 31
click at [597, 180] on p "NIT 830078966" at bounding box center [634, 188] width 80 height 18
click at [573, 182] on img at bounding box center [569, 181] width 31 height 31
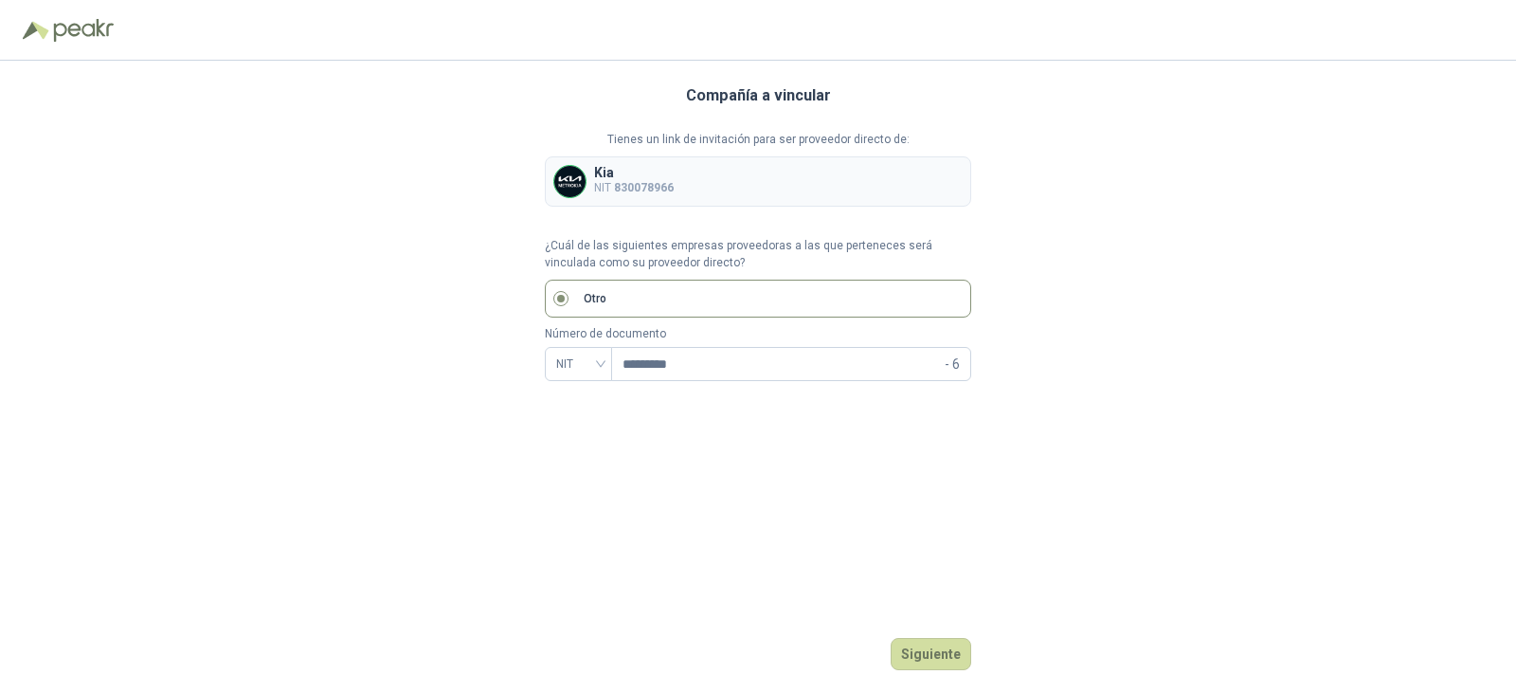
click at [610, 170] on p "Kia" at bounding box center [634, 172] width 80 height 13
click at [618, 167] on p "Kia" at bounding box center [634, 172] width 80 height 13
click at [580, 182] on img at bounding box center [569, 181] width 31 height 31
click at [925, 652] on button "Siguiente" at bounding box center [931, 654] width 81 height 32
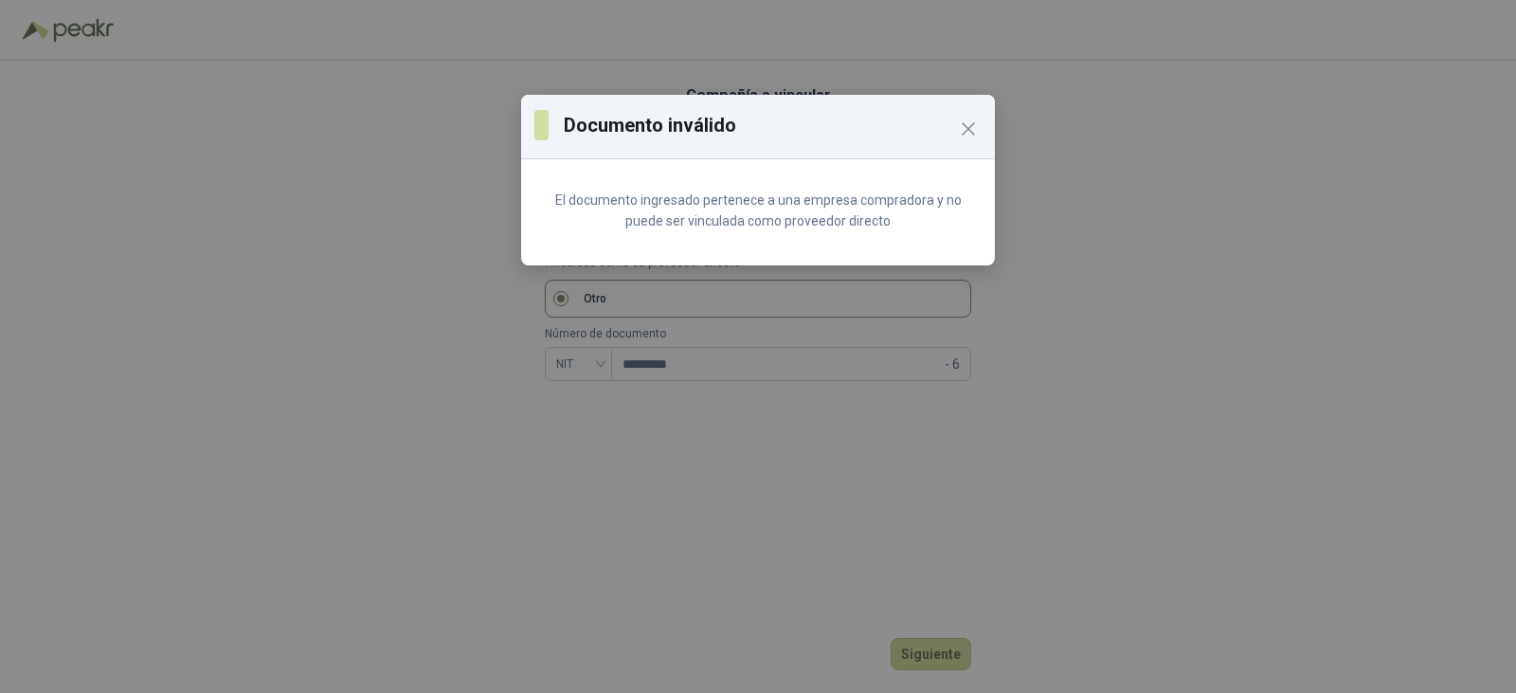
click at [781, 233] on div "El documento ingresado pertenece a una empresa compradora y no puede ser vincul…" at bounding box center [758, 216] width 474 height 99
click at [964, 130] on icon "Close" at bounding box center [968, 128] width 23 height 23
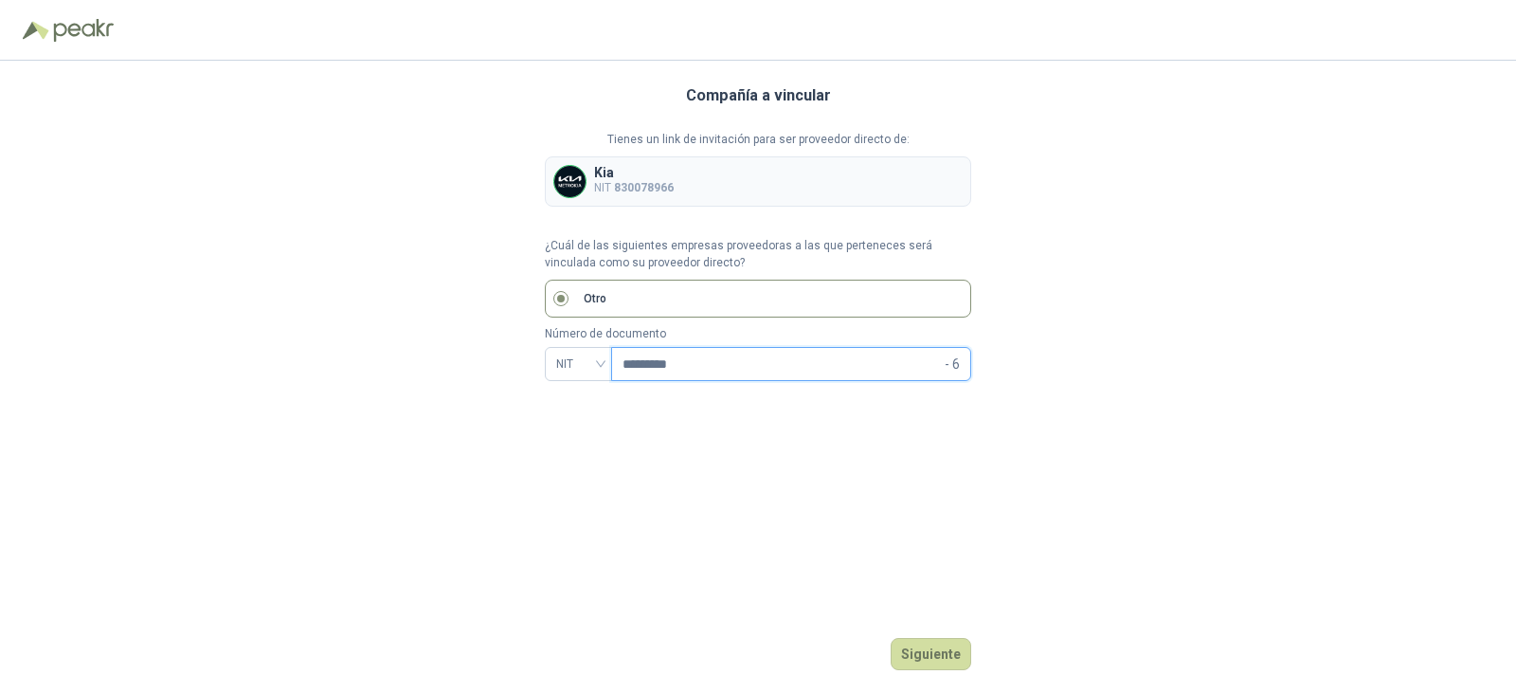
click at [664, 361] on input "*********" at bounding box center [782, 364] width 318 height 32
drag, startPoint x: 723, startPoint y: 370, endPoint x: 460, endPoint y: 372, distance: 262.5
click at [460, 372] on div "Compañía a vincular Tienes un link de invitación para ser proveedor directo de:…" at bounding box center [758, 377] width 1516 height 632
type input "*********"
click at [941, 647] on button "Siguiente" at bounding box center [931, 654] width 81 height 32
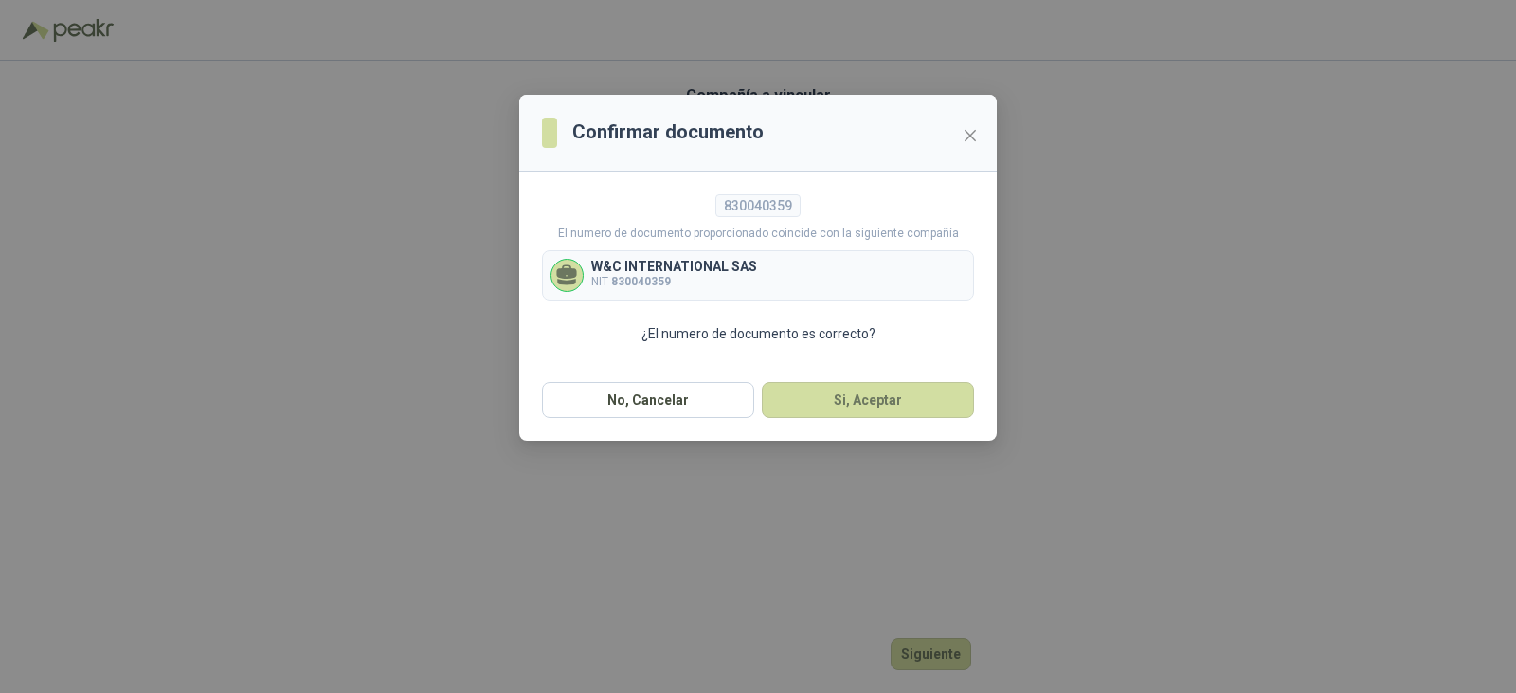
click at [716, 280] on p "NIT 830040359" at bounding box center [674, 282] width 166 height 18
click at [858, 393] on button "Si, Aceptar" at bounding box center [868, 400] width 212 height 36
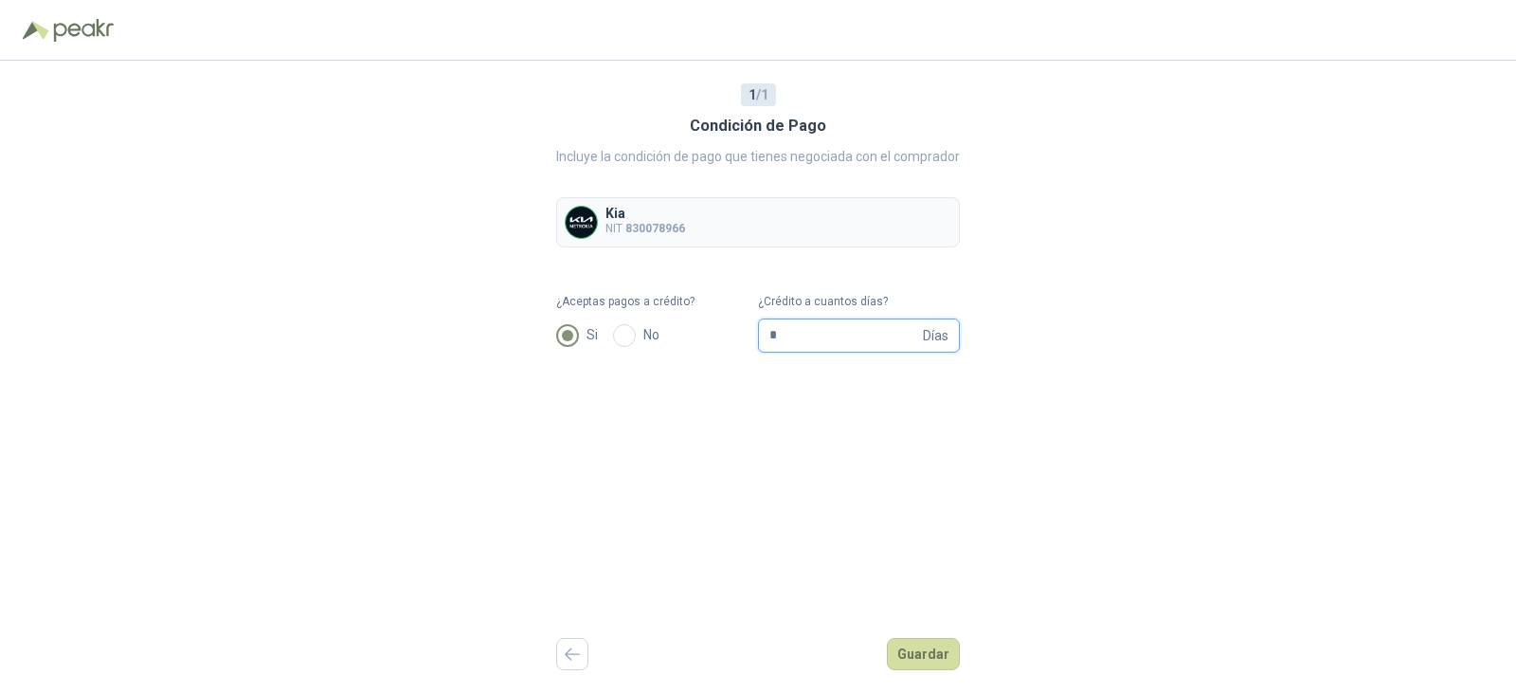
click at [822, 343] on input "*" at bounding box center [844, 335] width 150 height 32
drag, startPoint x: 822, startPoint y: 343, endPoint x: 582, endPoint y: 347, distance: 240.7
click at [582, 347] on form "¿Aceptas pagos a crédito? Si No ¿Crédito a cuantos días? * Días" at bounding box center [758, 323] width 404 height 60
click at [628, 328] on form "¿Aceptas pagos a crédito? Si No ¿Crédito a cuantos días? ** Días" at bounding box center [758, 323] width 404 height 60
type input "**"
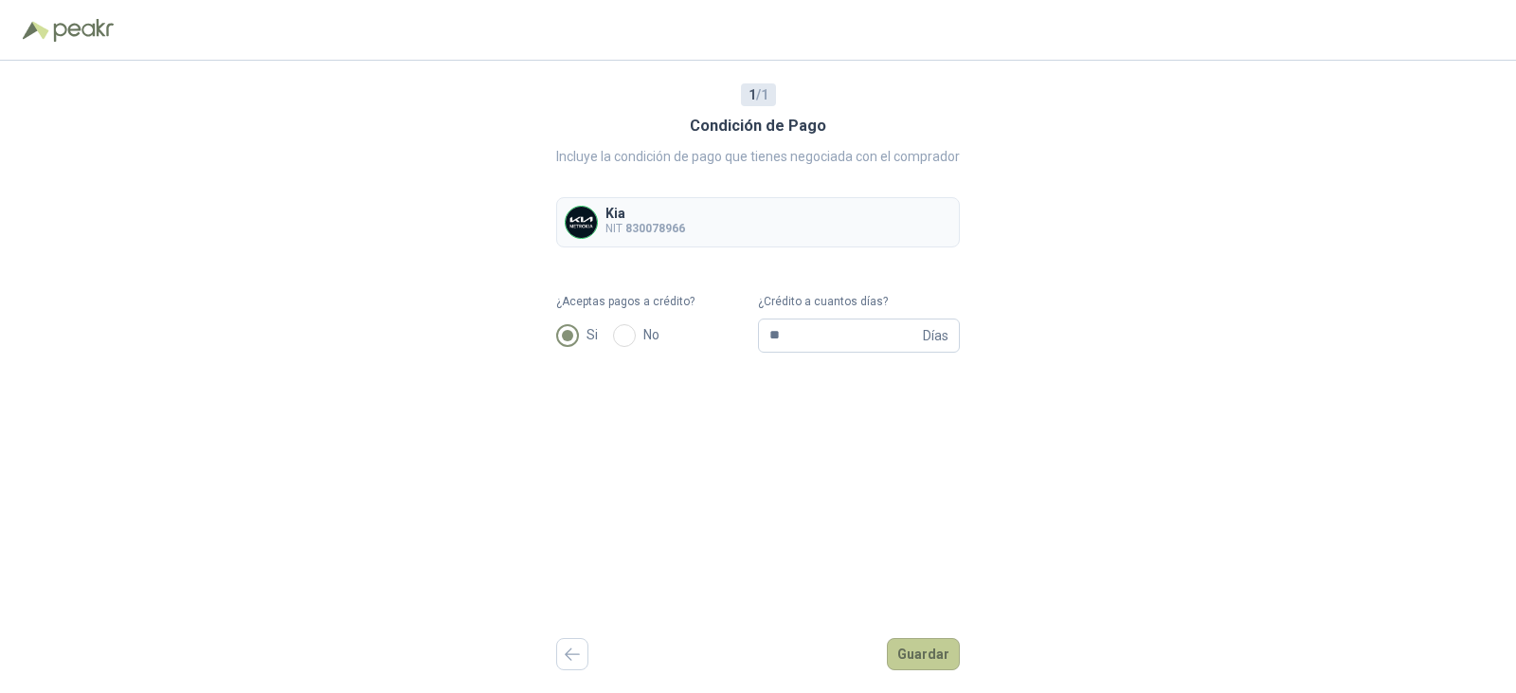
click at [910, 652] on button "Guardar" at bounding box center [923, 654] width 73 height 32
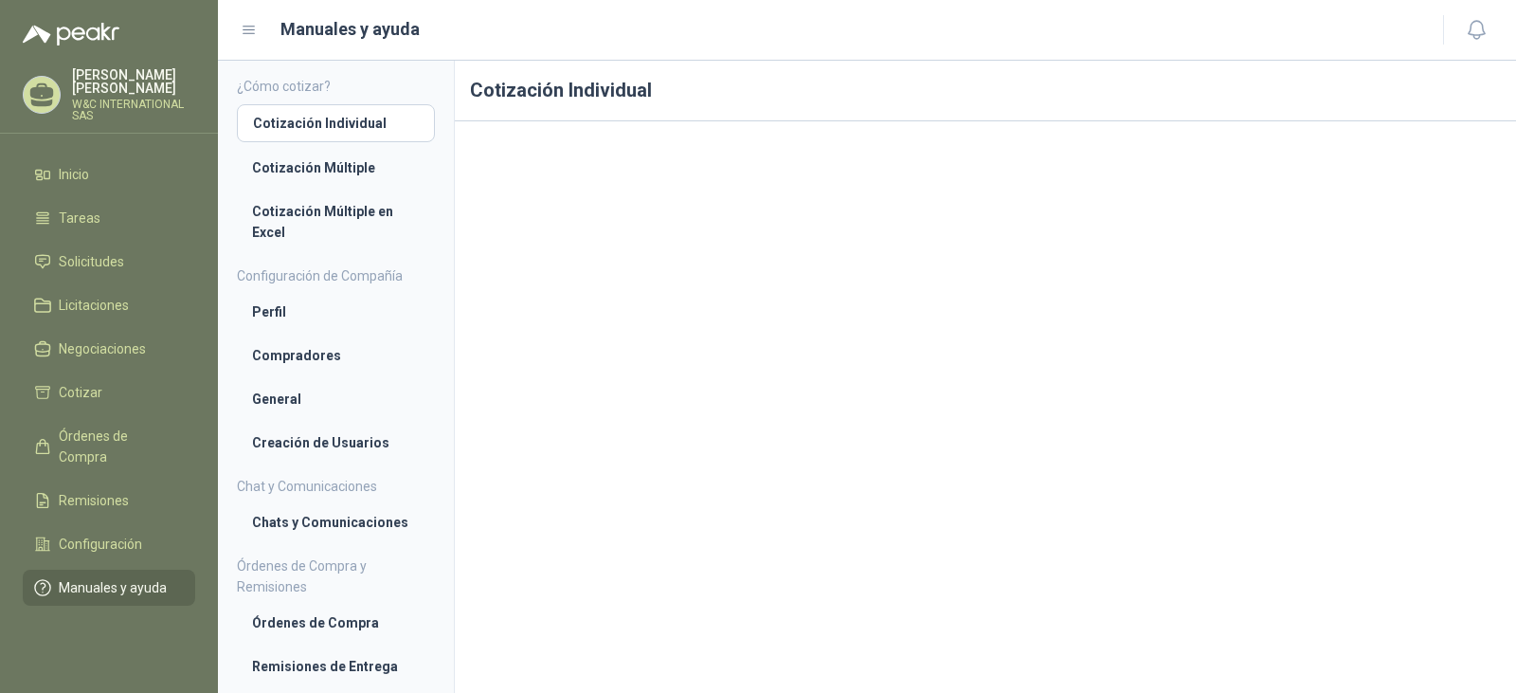
click at [136, 83] on div "claudia salazar W&C INTERNATIONAL SAS" at bounding box center [133, 94] width 123 height 53
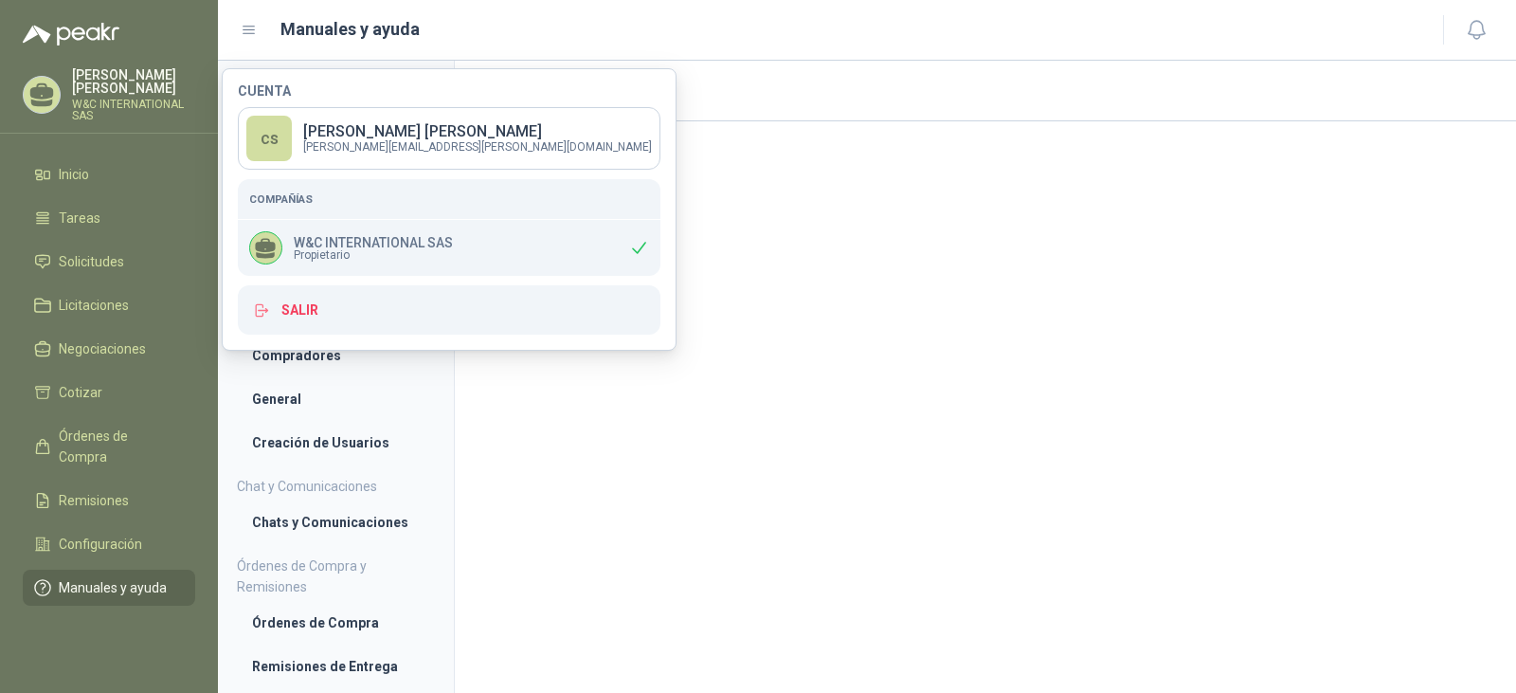
click at [301, 27] on h1 "Manuales y ayuda" at bounding box center [349, 29] width 139 height 27
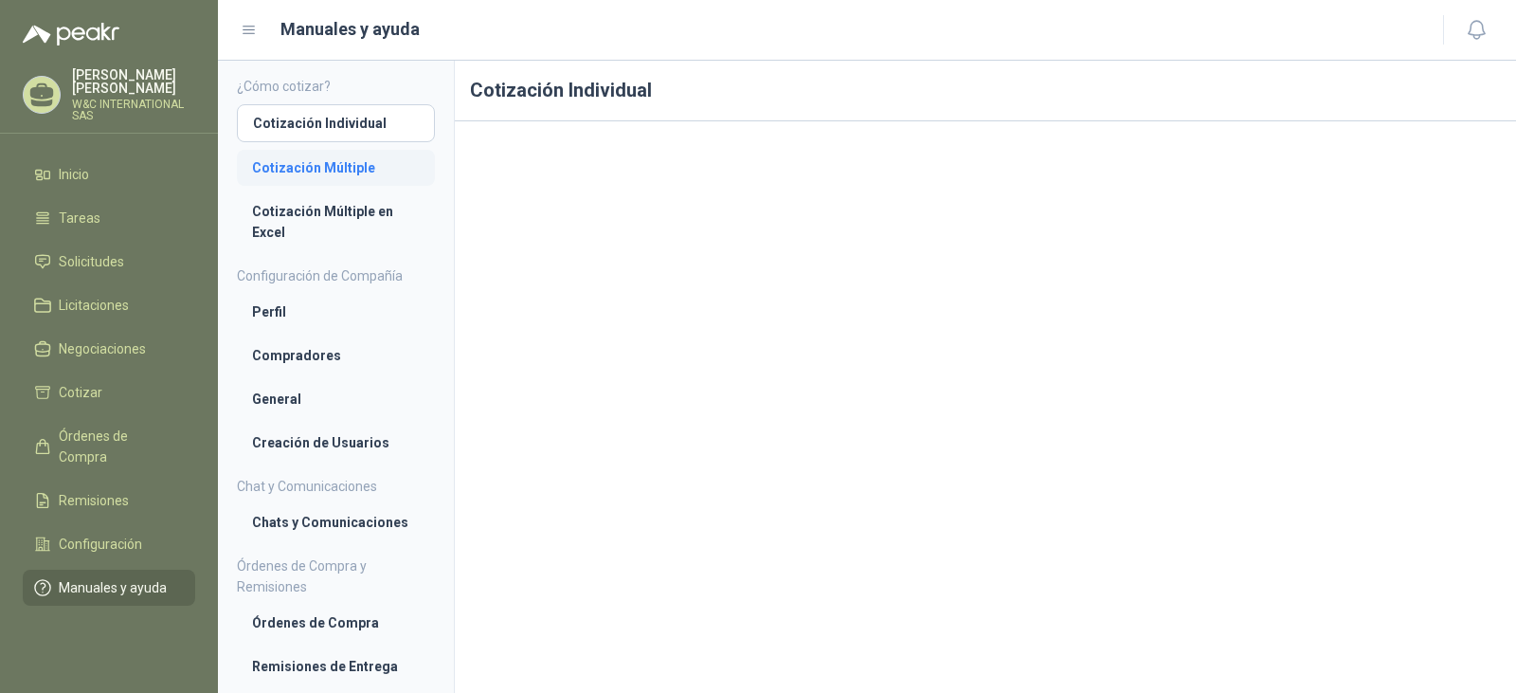
click at [296, 163] on li "Cotización Múltiple" at bounding box center [336, 167] width 168 height 21
click at [117, 251] on span "Solicitudes" at bounding box center [91, 261] width 65 height 21
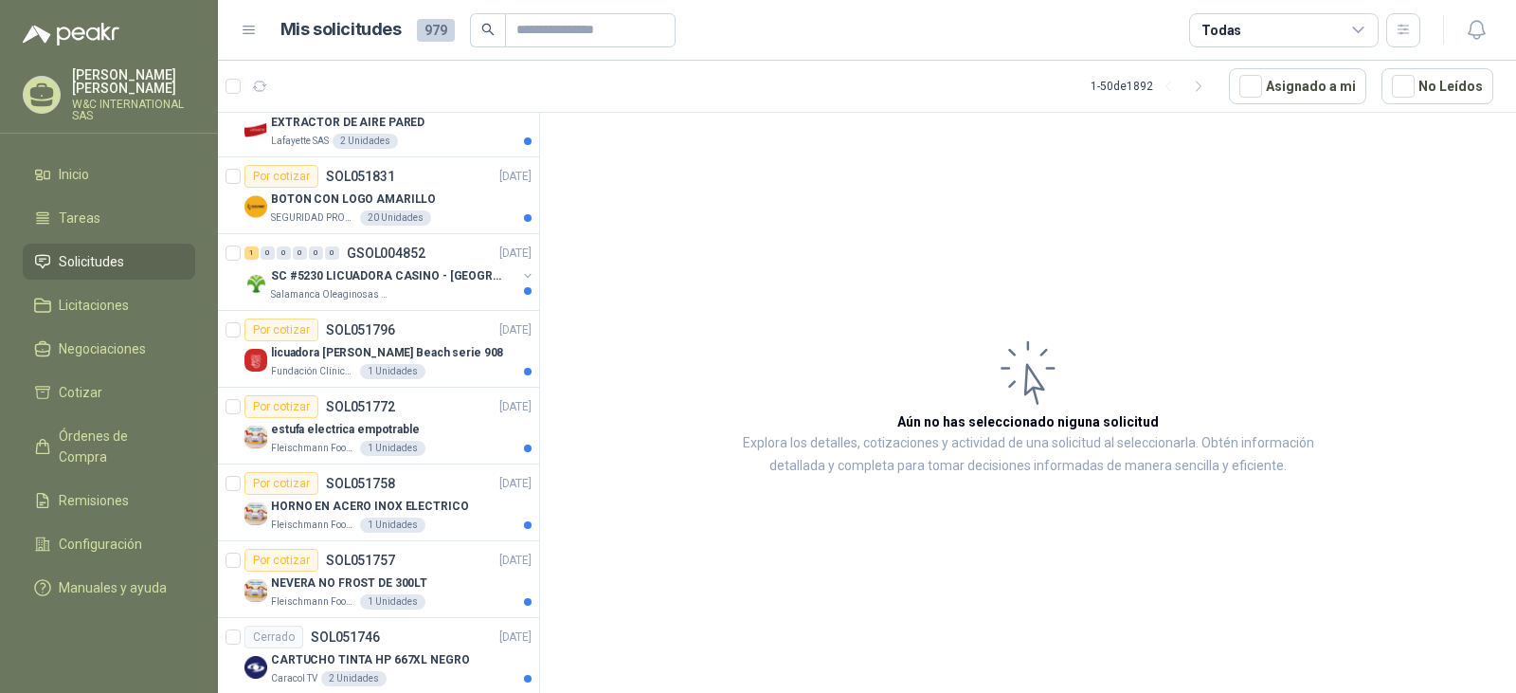
scroll to position [853, 0]
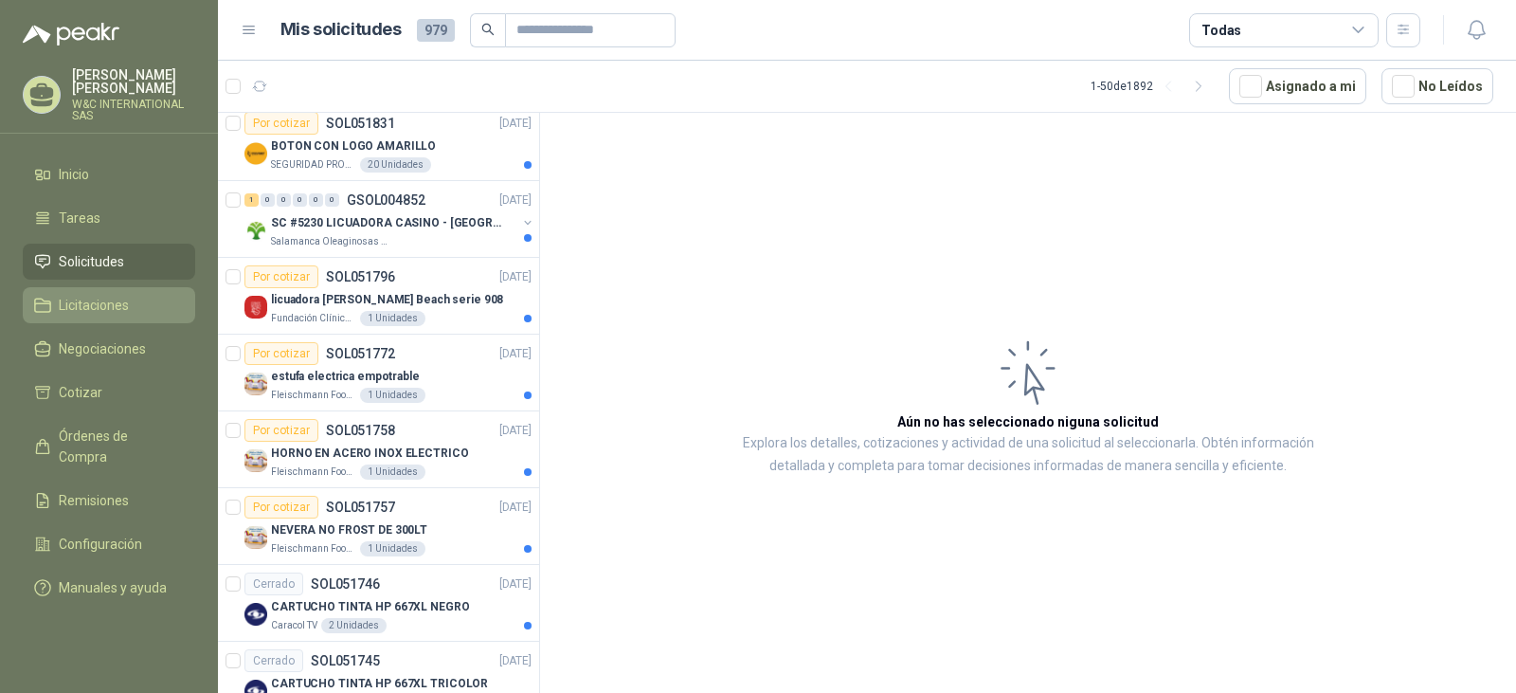
click at [120, 298] on span "Licitaciones" at bounding box center [94, 305] width 70 height 21
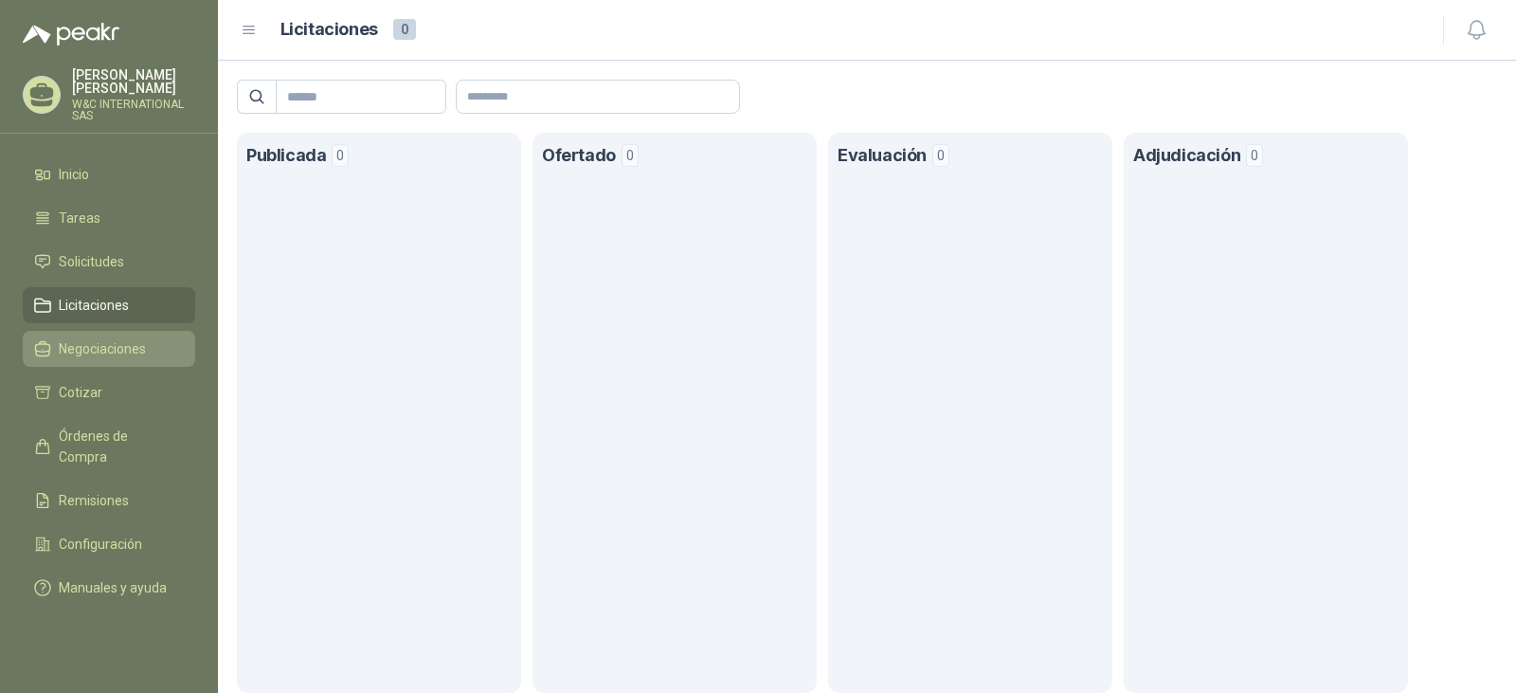
click at [107, 338] on span "Negociaciones" at bounding box center [102, 348] width 87 height 21
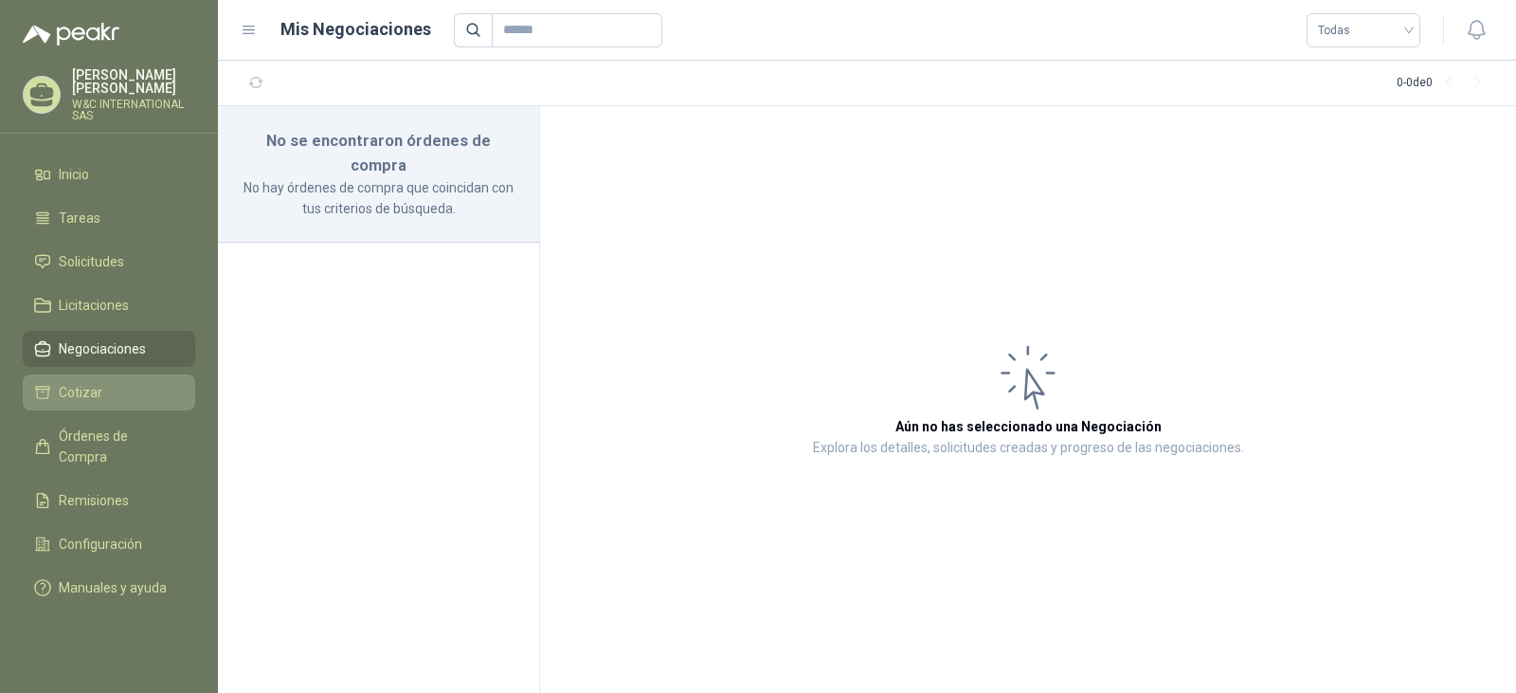
click at [101, 382] on li "Cotizar" at bounding box center [109, 392] width 150 height 21
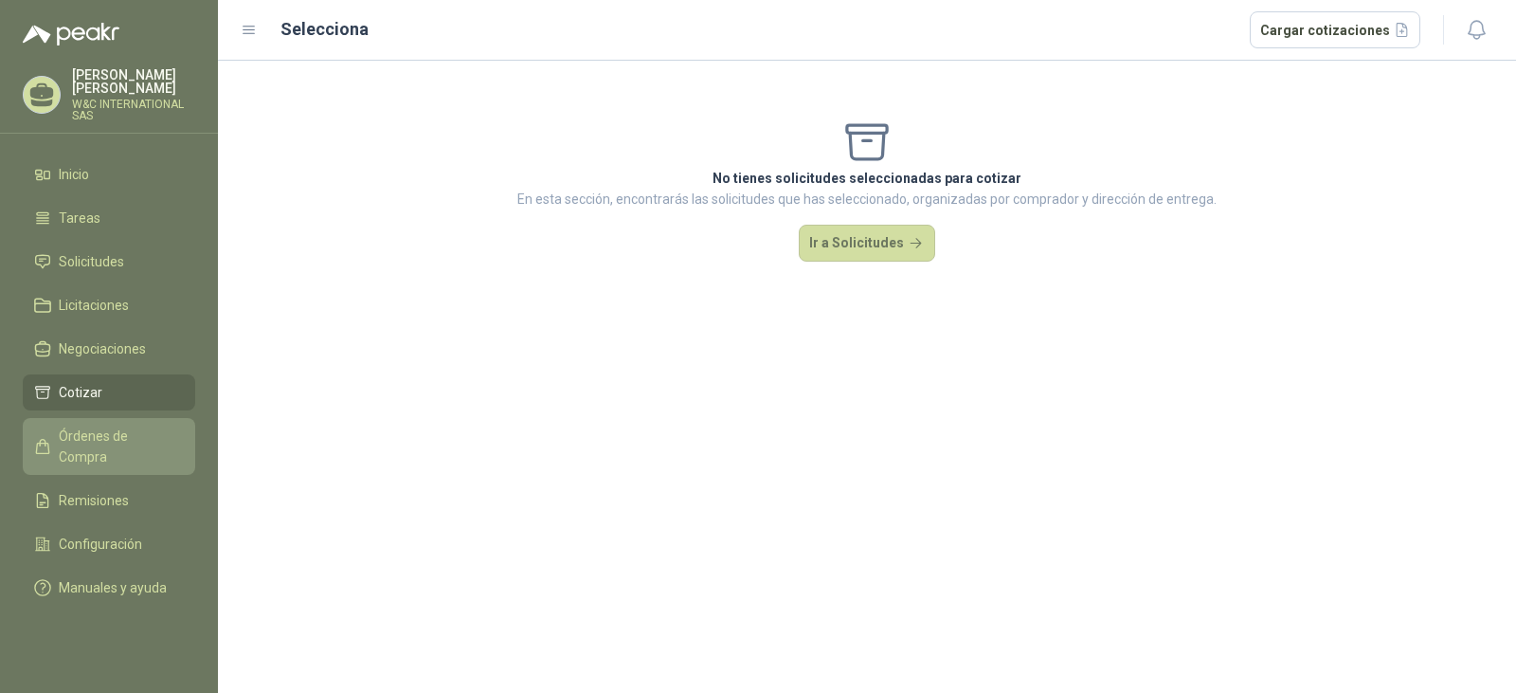
click at [100, 425] on span "Órdenes de Compra" at bounding box center [118, 446] width 118 height 42
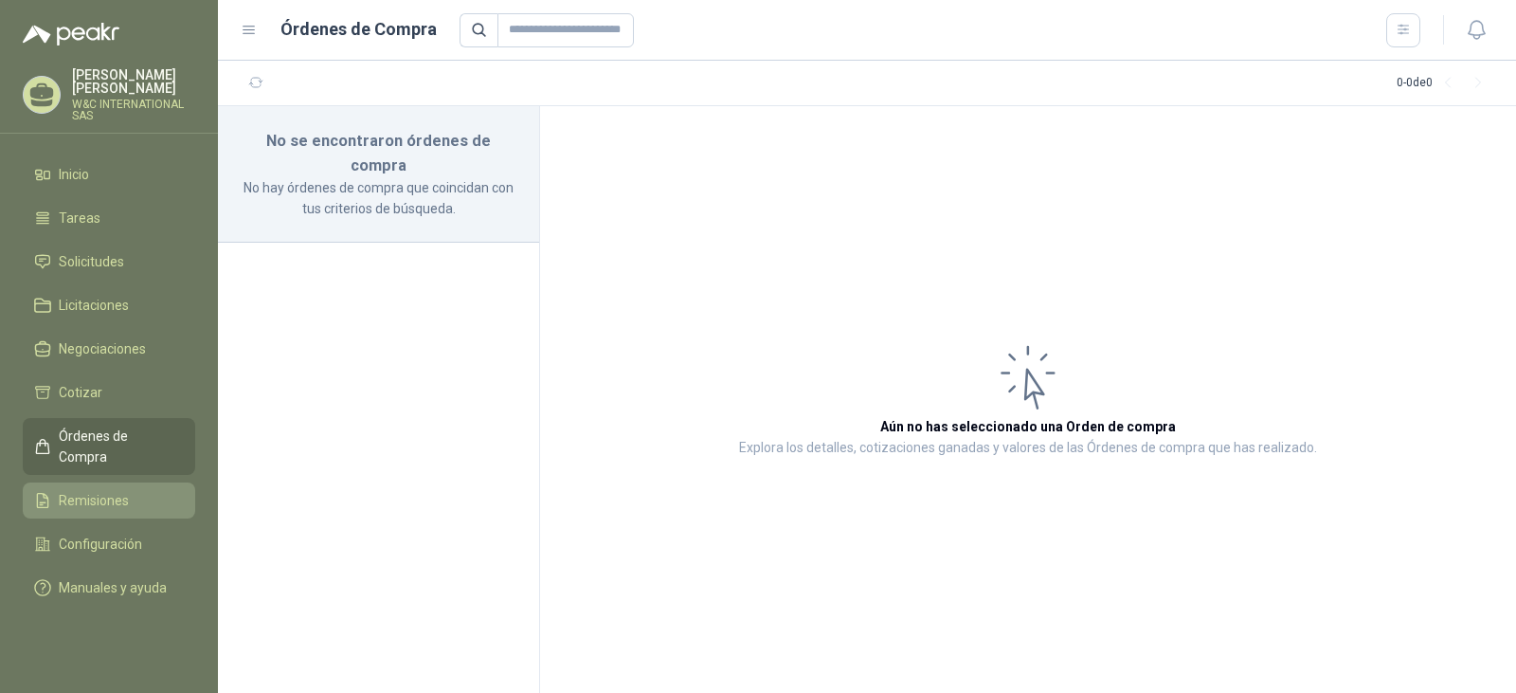
click at [92, 490] on span "Remisiones" at bounding box center [94, 500] width 70 height 21
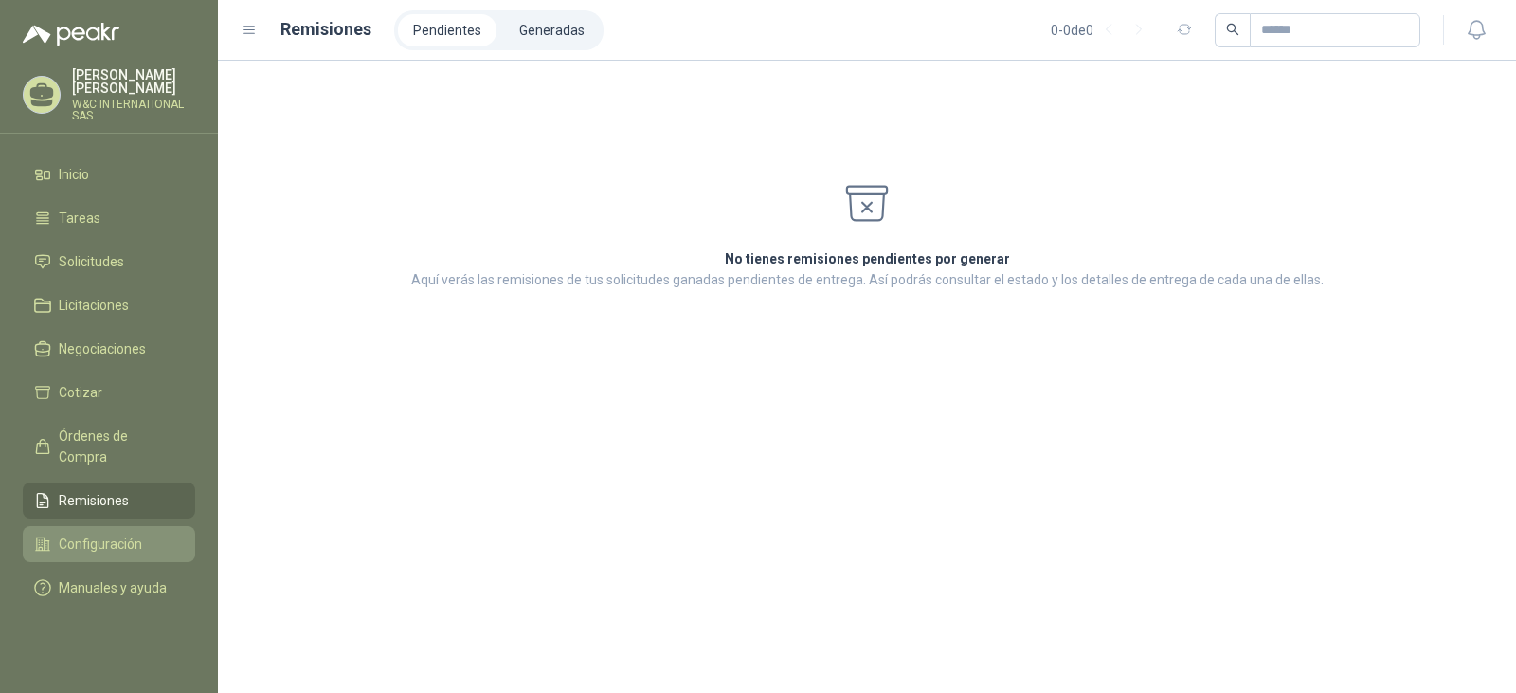
click at [104, 533] on span "Configuración" at bounding box center [100, 543] width 83 height 21
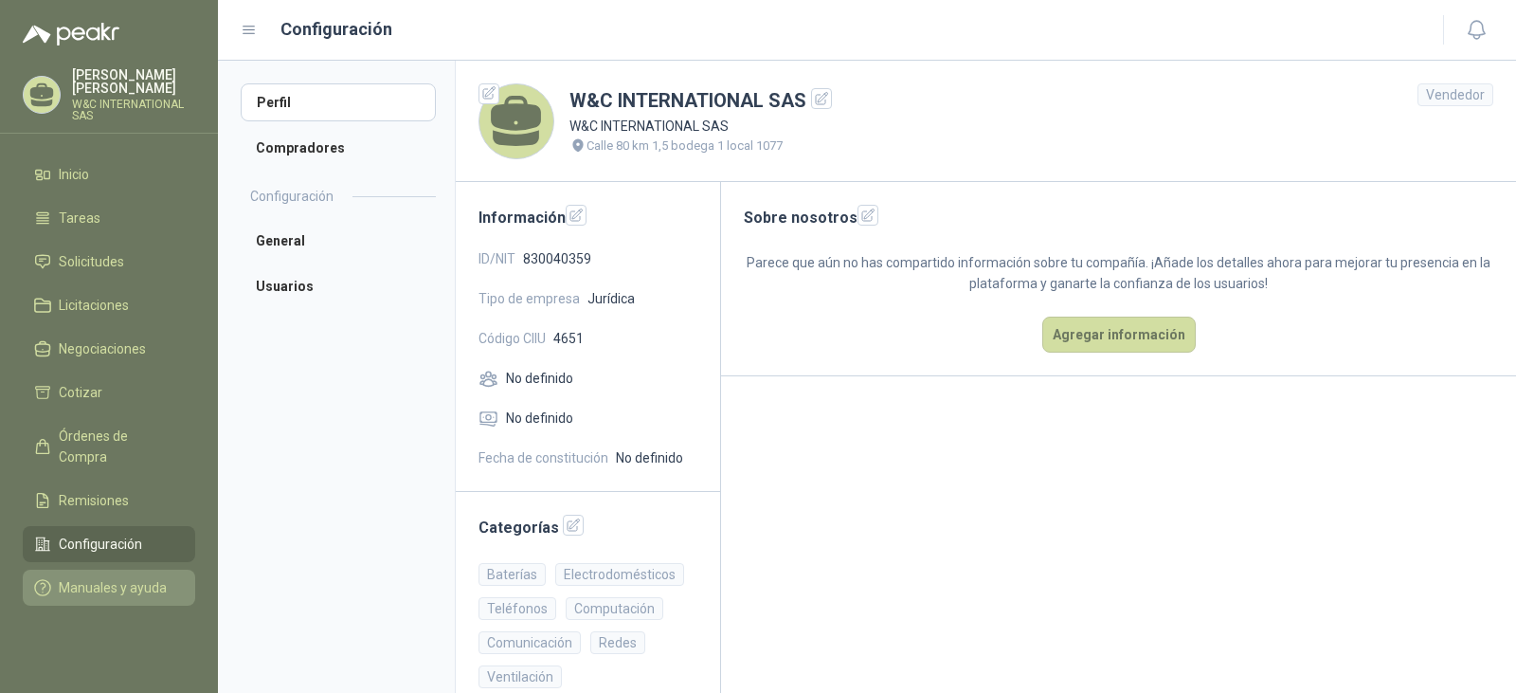
click at [99, 577] on span "Manuales y ayuda" at bounding box center [113, 587] width 108 height 21
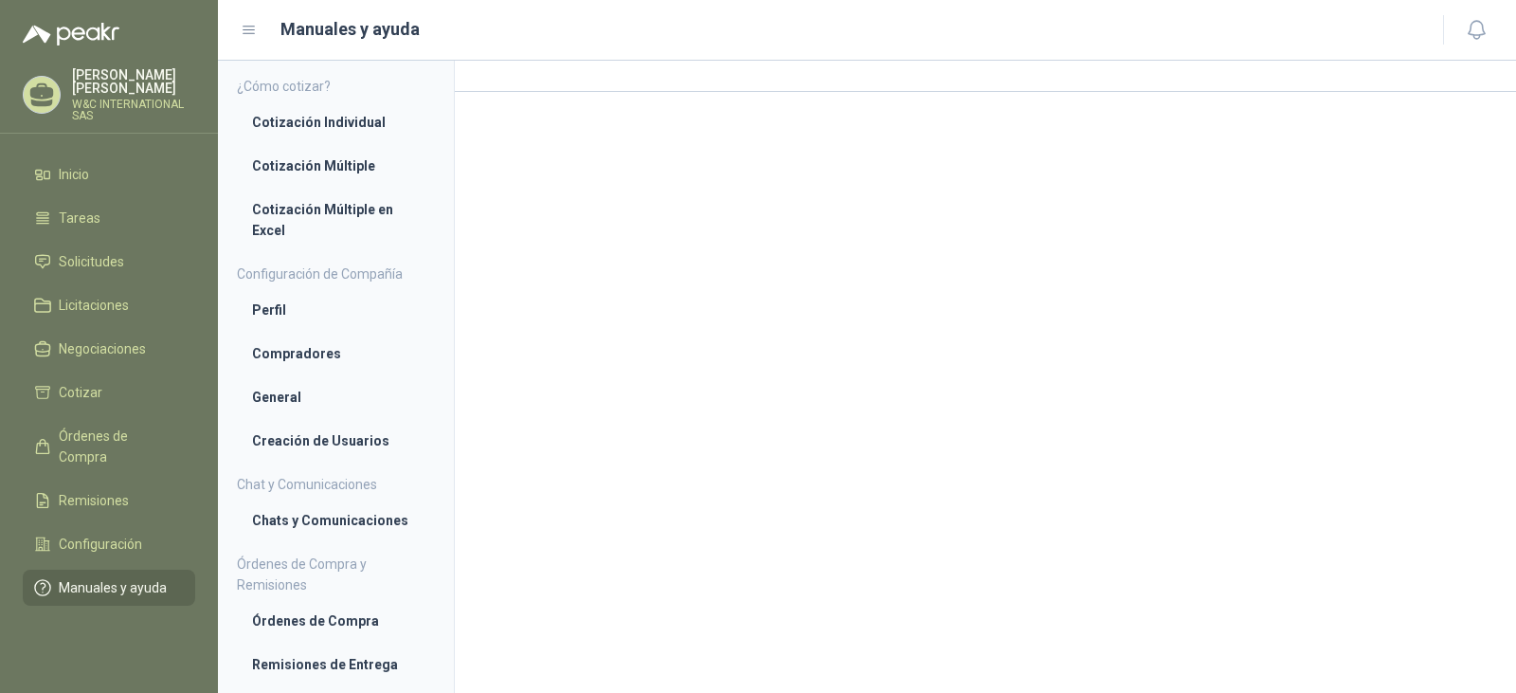
click at [99, 99] on p "W&C INTERNATIONAL SAS" at bounding box center [133, 110] width 123 height 23
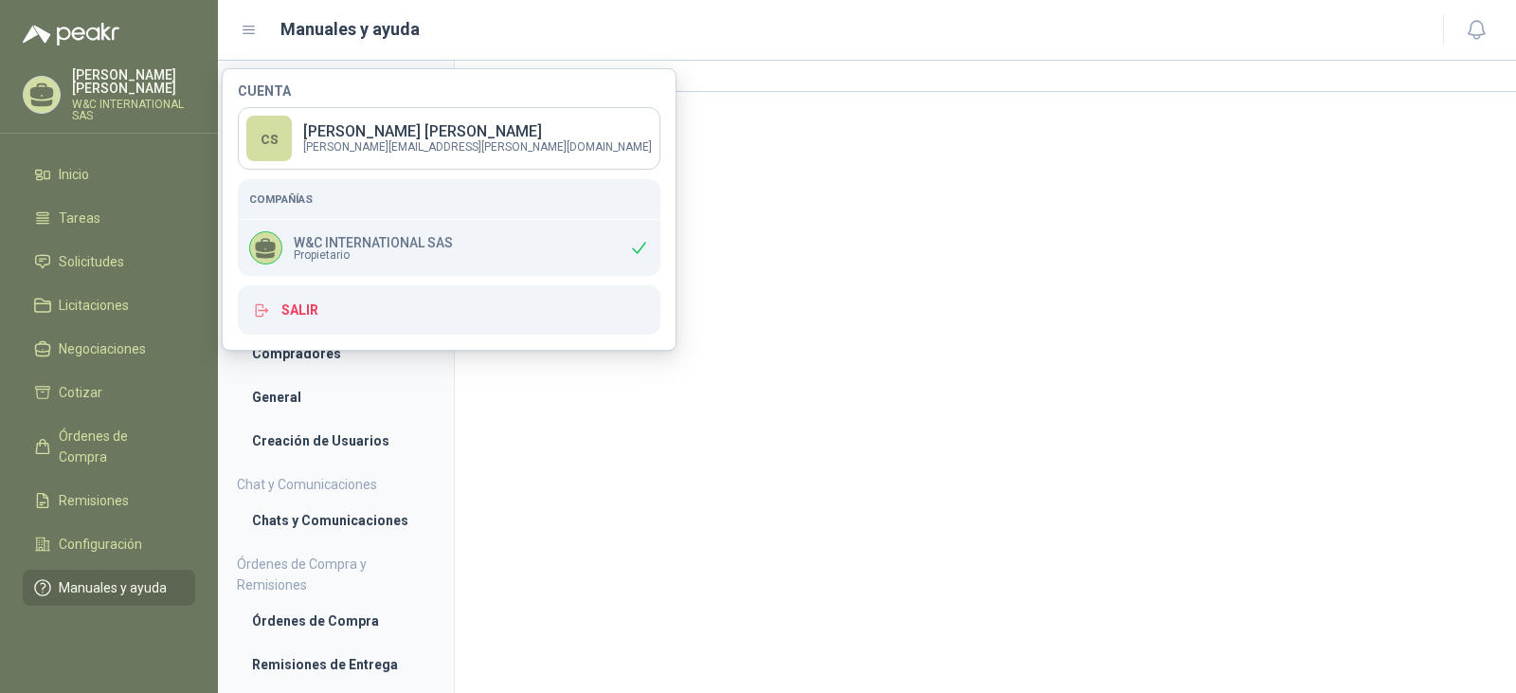
click at [97, 68] on p "claudia salazar" at bounding box center [133, 81] width 123 height 27
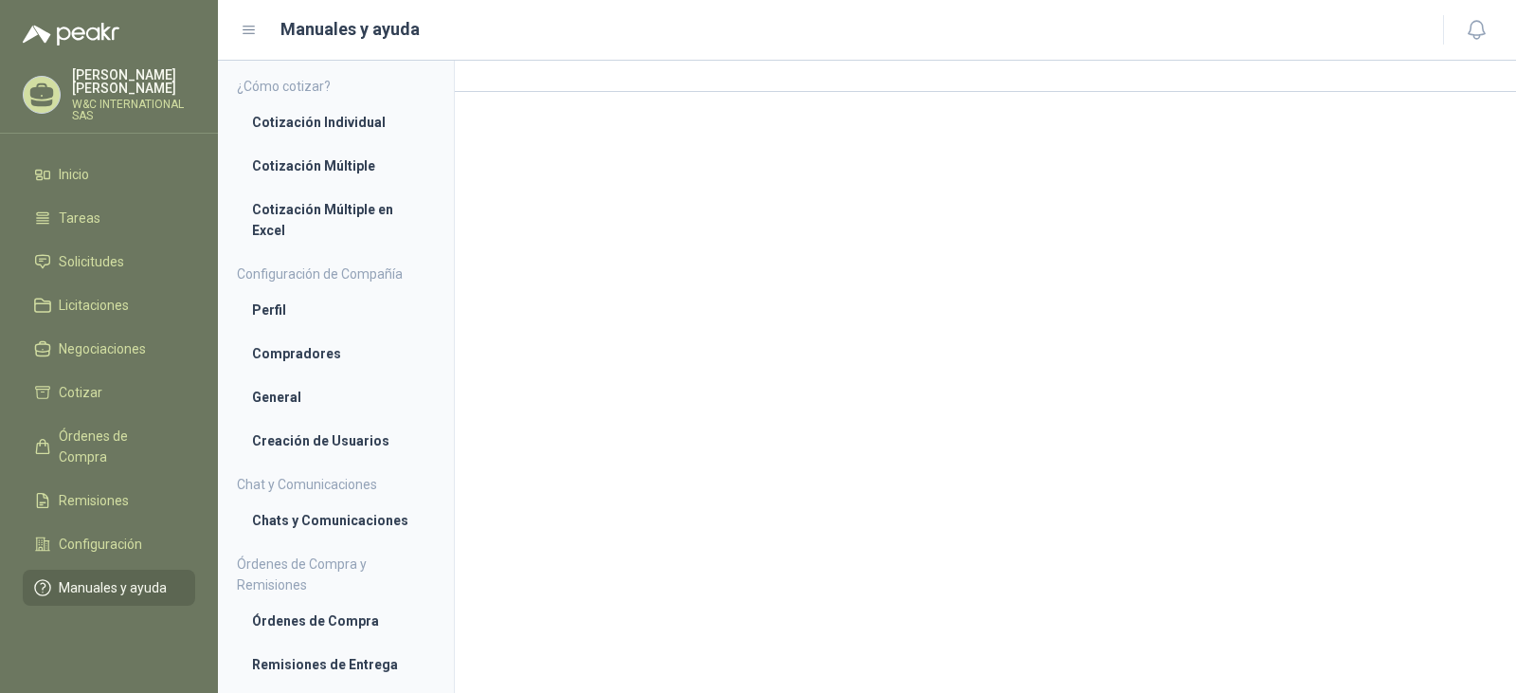
click at [45, 81] on icon at bounding box center [41, 95] width 29 height 29
click at [90, 65] on menu "claudia salazar W&C INTERNATIONAL SAS Inicio Tareas Solicitudes Licitaciones Ne…" at bounding box center [109, 346] width 218 height 693
click at [51, 81] on icon at bounding box center [41, 95] width 29 height 29
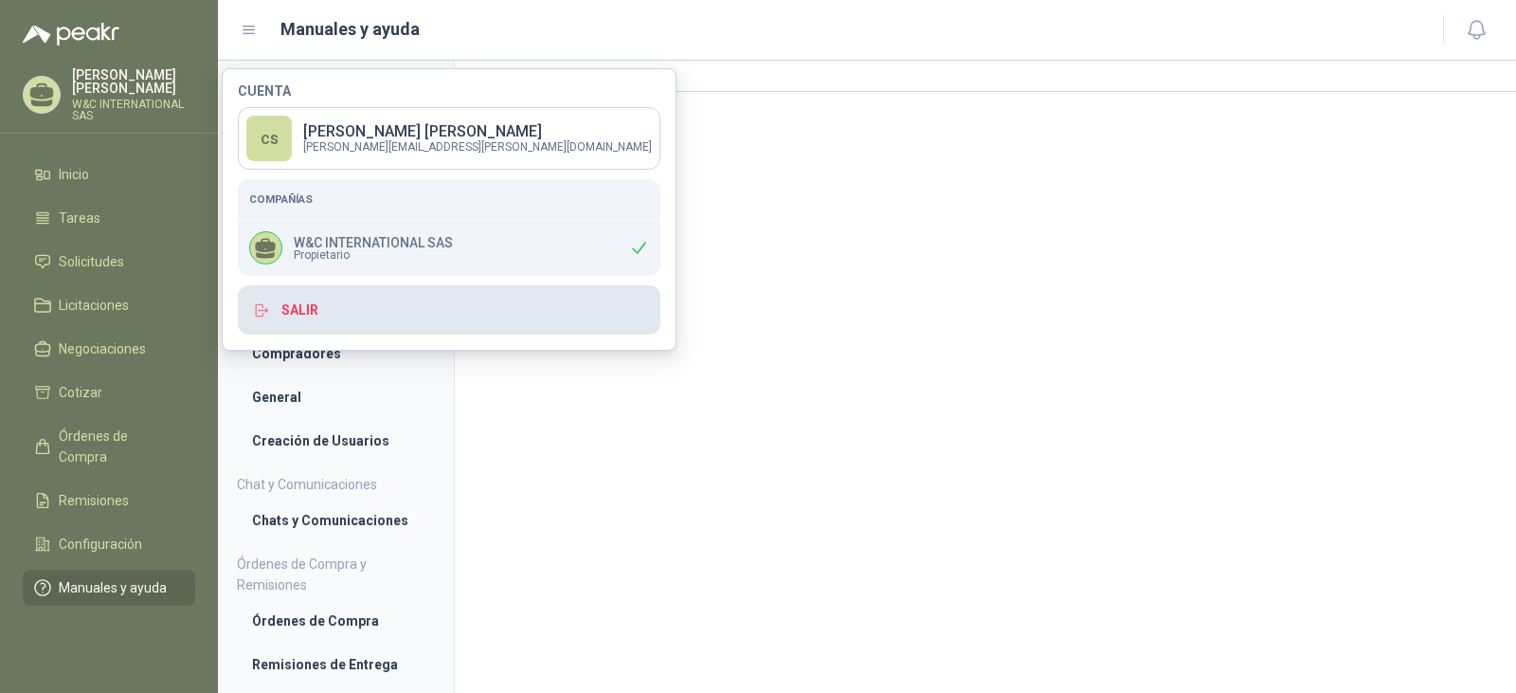
click at [312, 309] on button "Salir" at bounding box center [449, 309] width 423 height 49
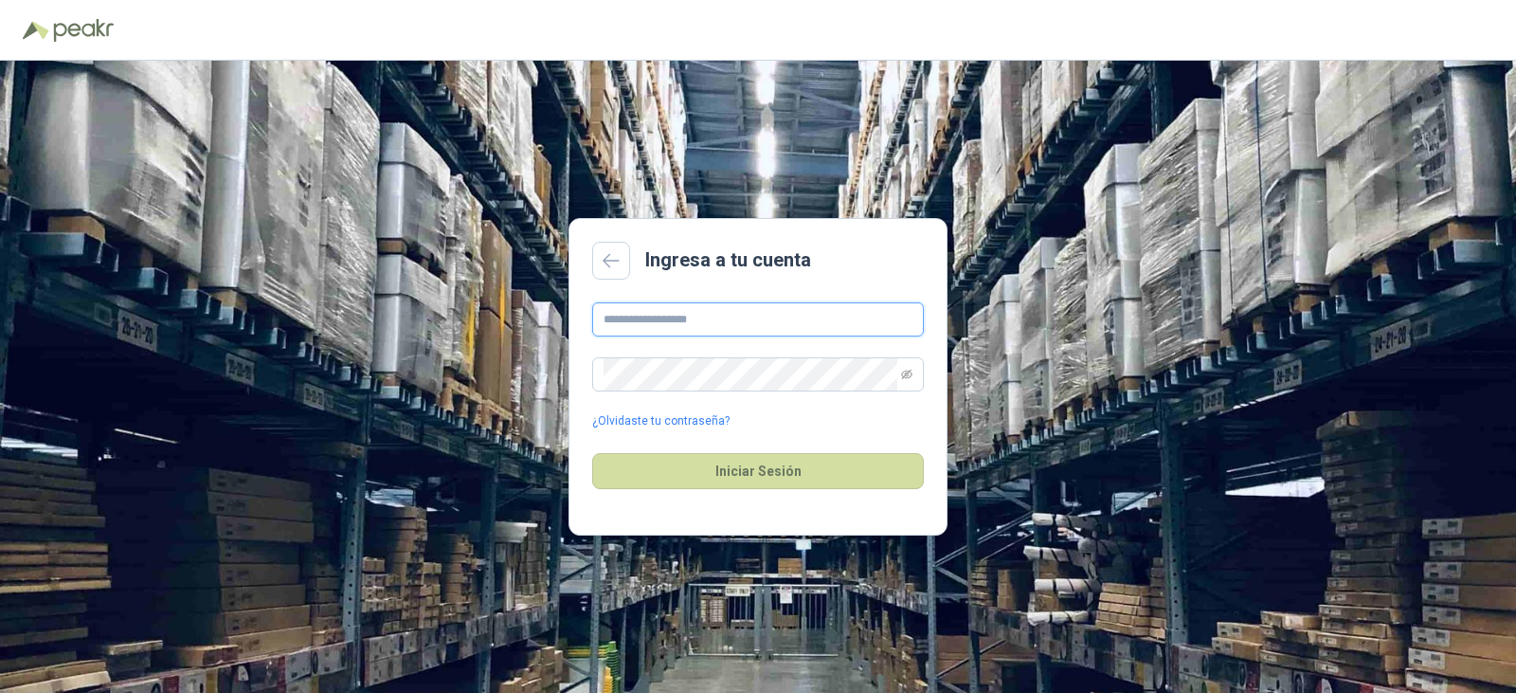
type input "**********"
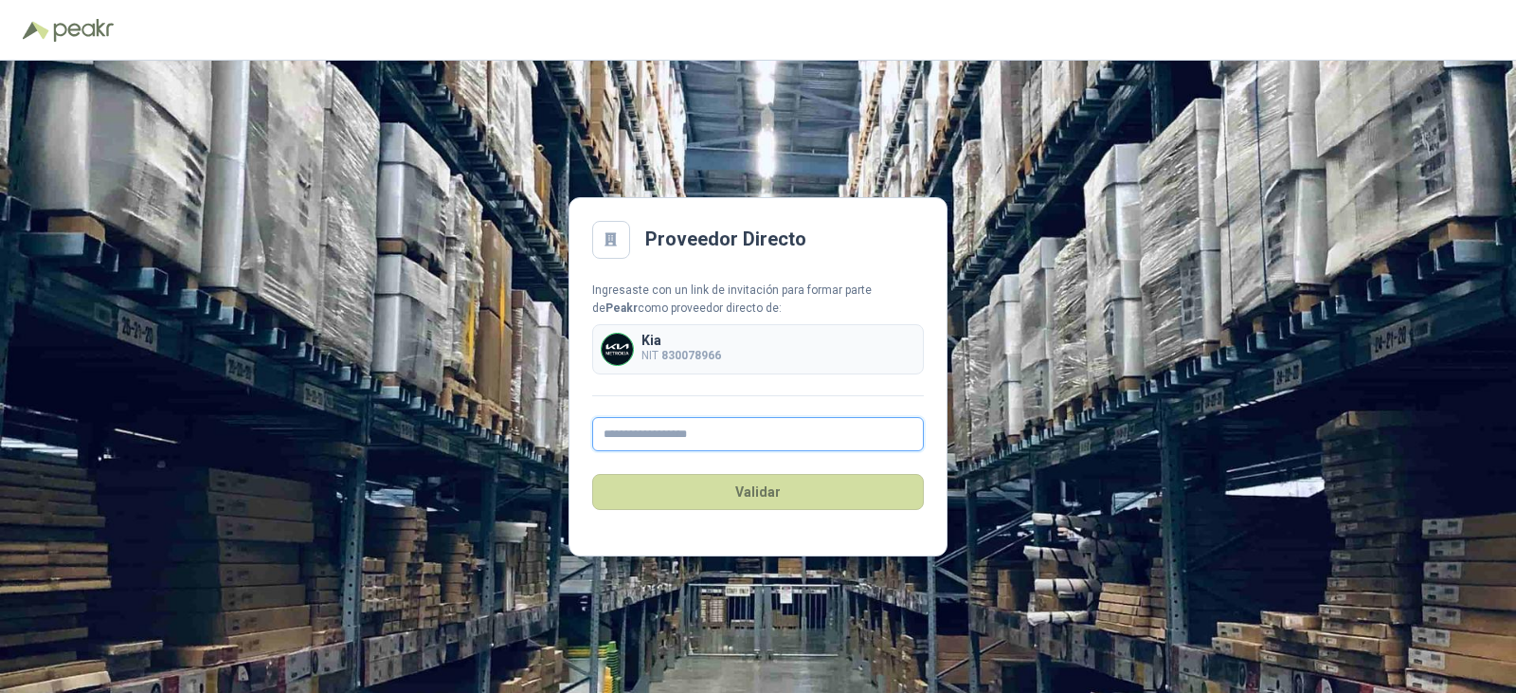
click at [677, 439] on input "text" at bounding box center [758, 434] width 332 height 34
type input "**********"
click at [749, 486] on button "Validar" at bounding box center [758, 492] width 332 height 36
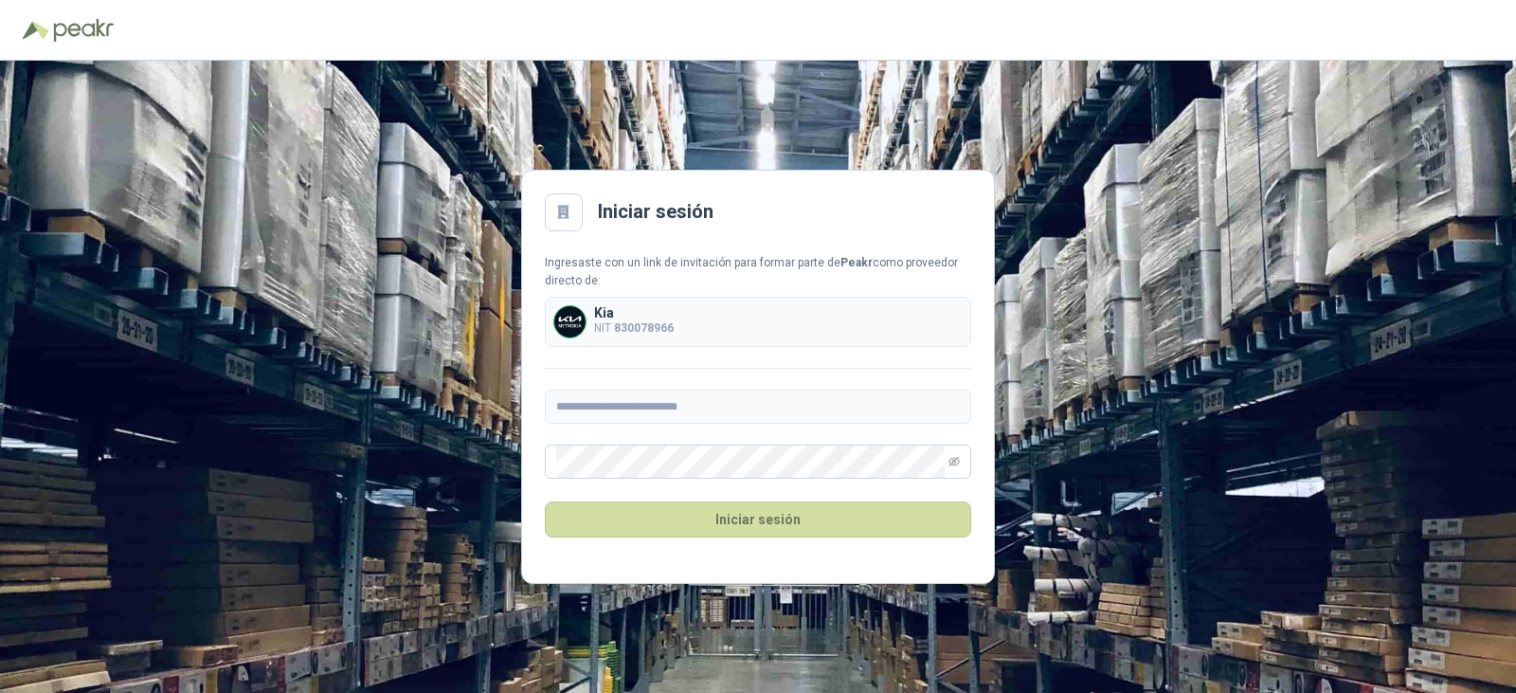
drag, startPoint x: 1130, startPoint y: 478, endPoint x: 914, endPoint y: 523, distance: 220.6
click at [1128, 482] on div "**********" at bounding box center [758, 377] width 1516 height 632
click at [889, 521] on button "Iniciar sesión" at bounding box center [758, 519] width 426 height 36
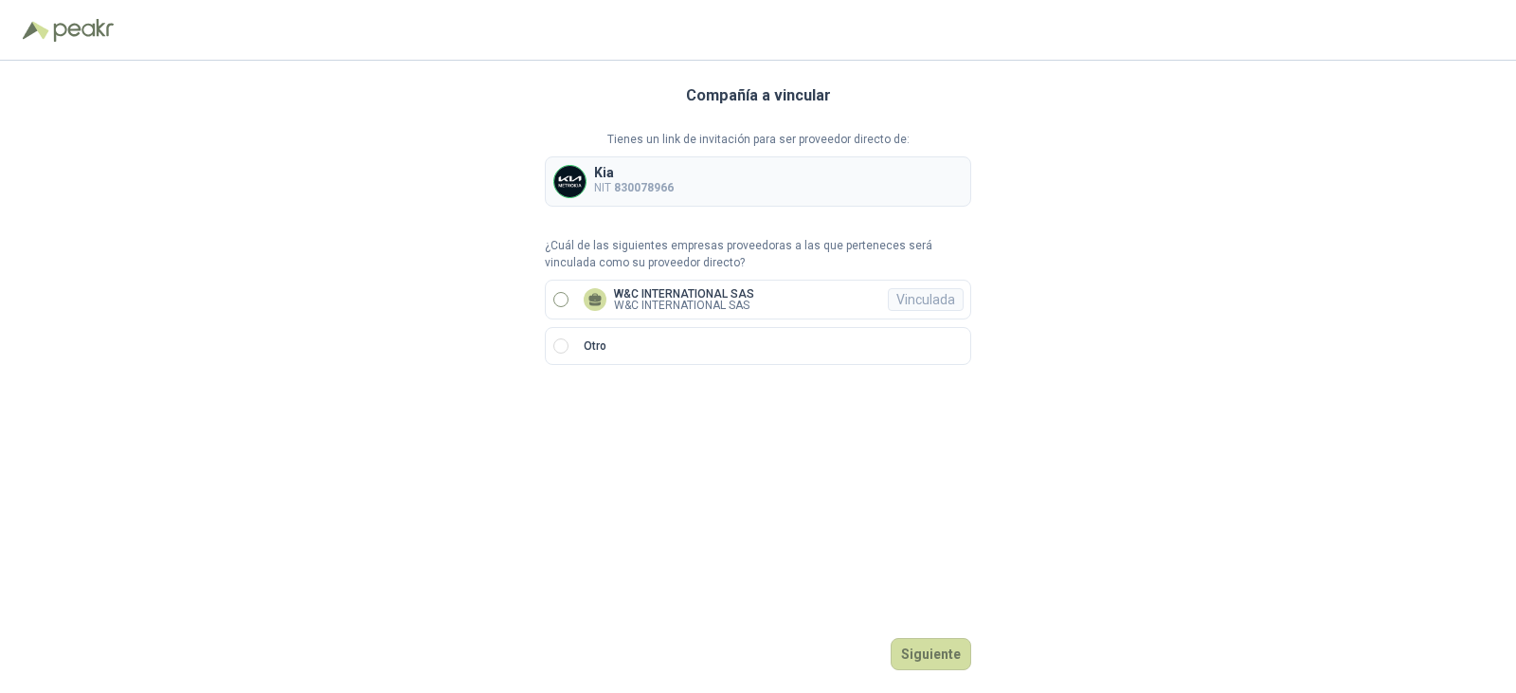
click at [721, 297] on p "W&C INTERNATIONAL SAS" at bounding box center [684, 293] width 140 height 11
click at [939, 641] on button "Ingresar" at bounding box center [933, 654] width 75 height 32
